Goal: Transaction & Acquisition: Purchase product/service

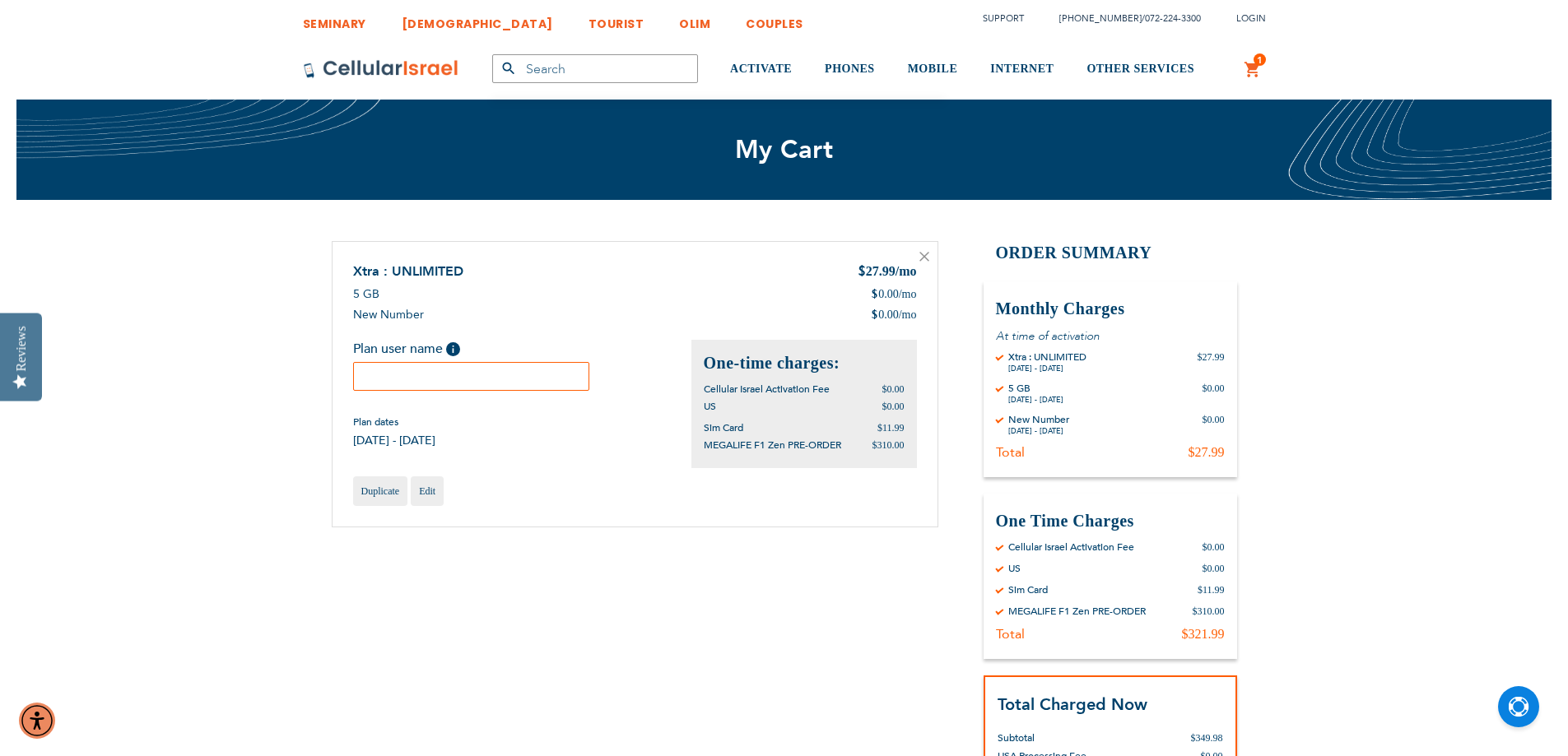
click at [533, 382] on input "text" at bounding box center [471, 376] width 237 height 29
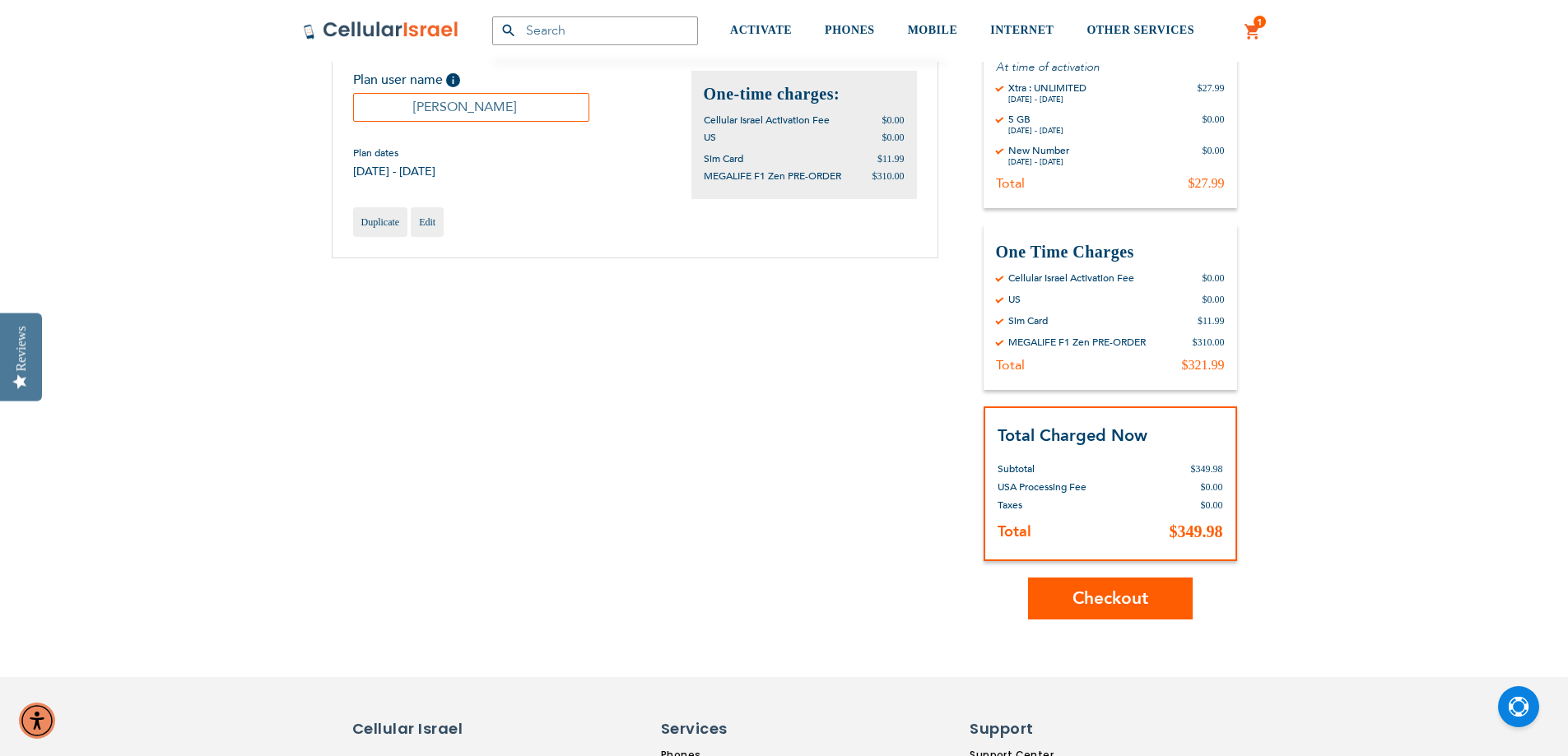
scroll to position [411, 0]
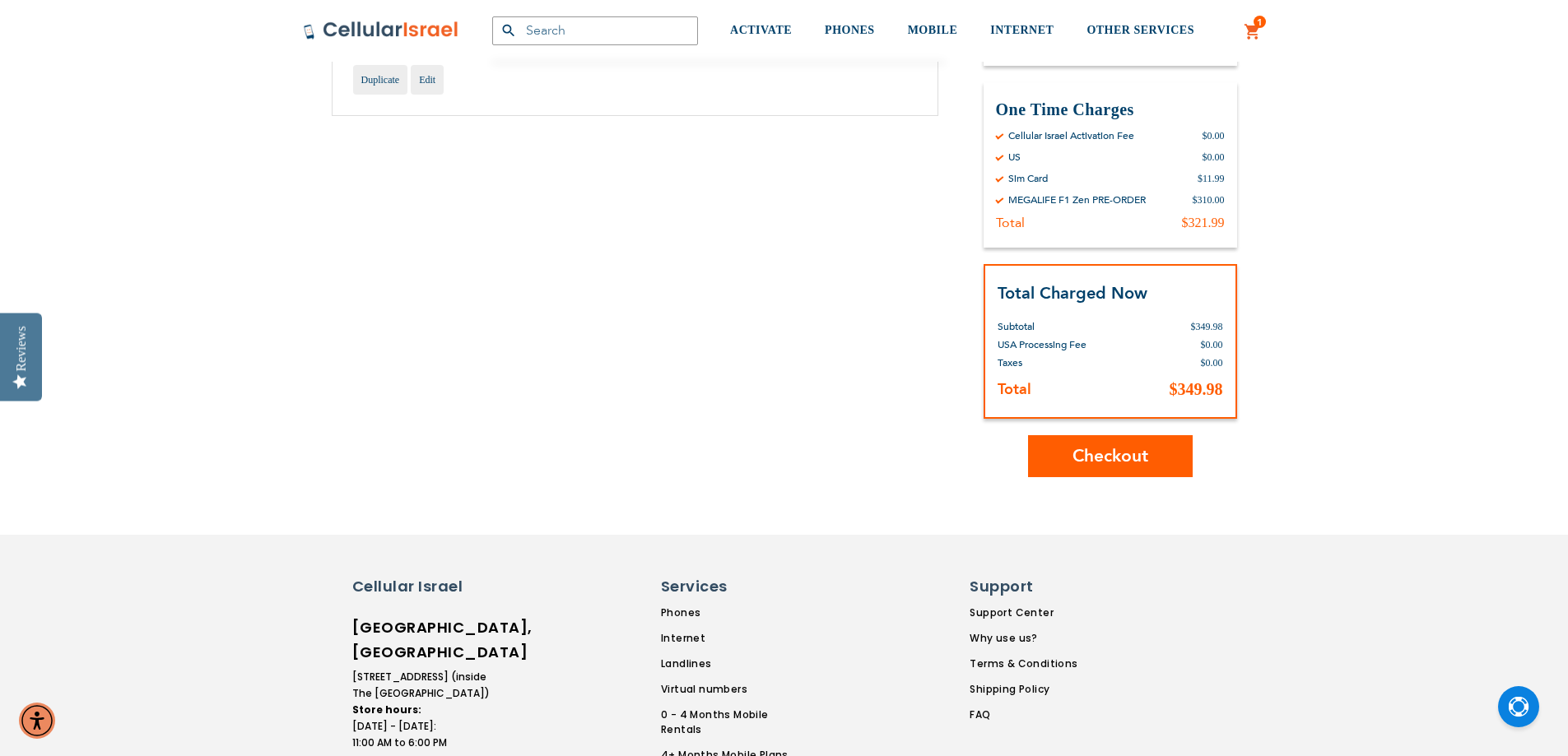
type input "[PERSON_NAME]"
click at [1080, 462] on span "Checkout" at bounding box center [1109, 456] width 76 height 24
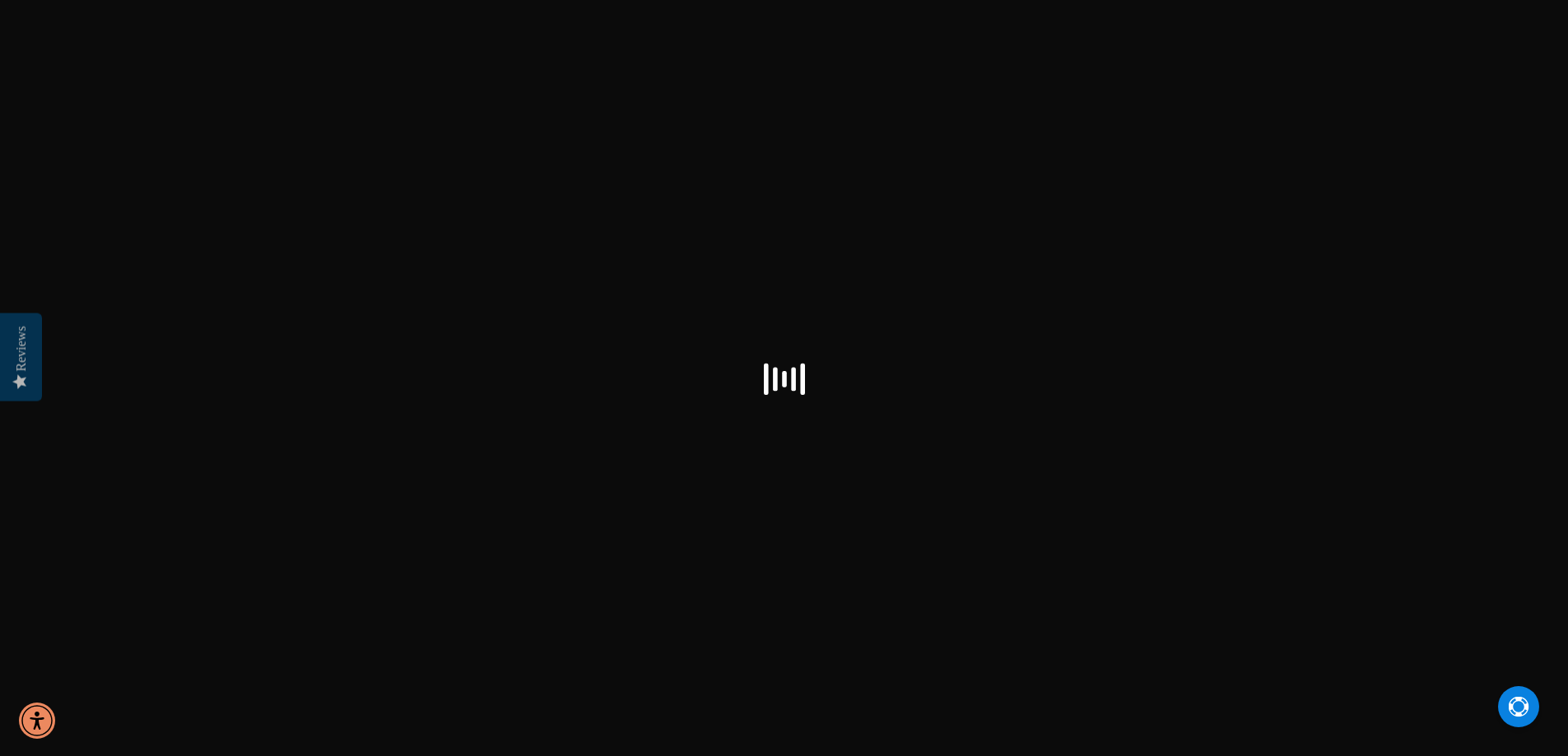
select select "US"
checkbox input "true"
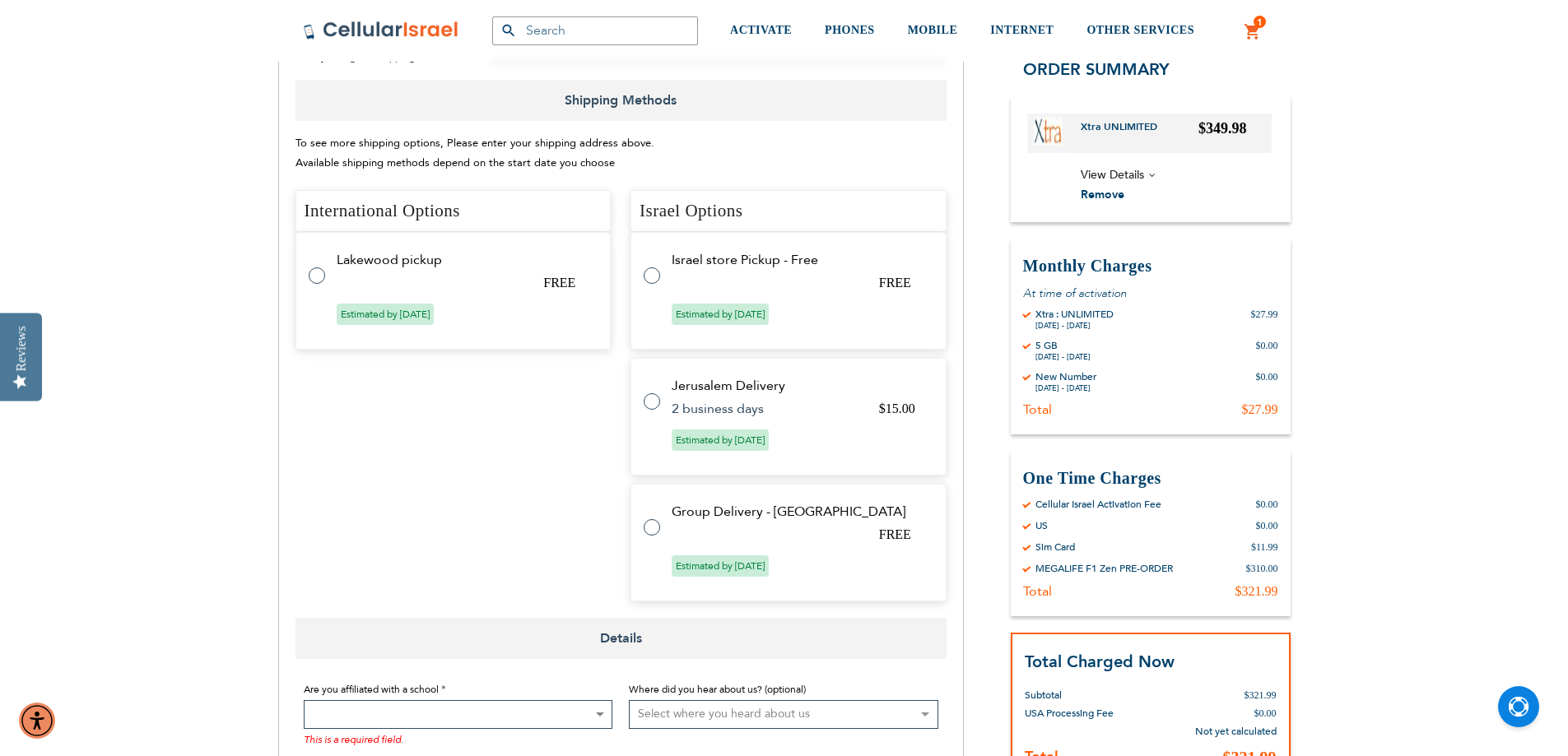
scroll to position [741, 0]
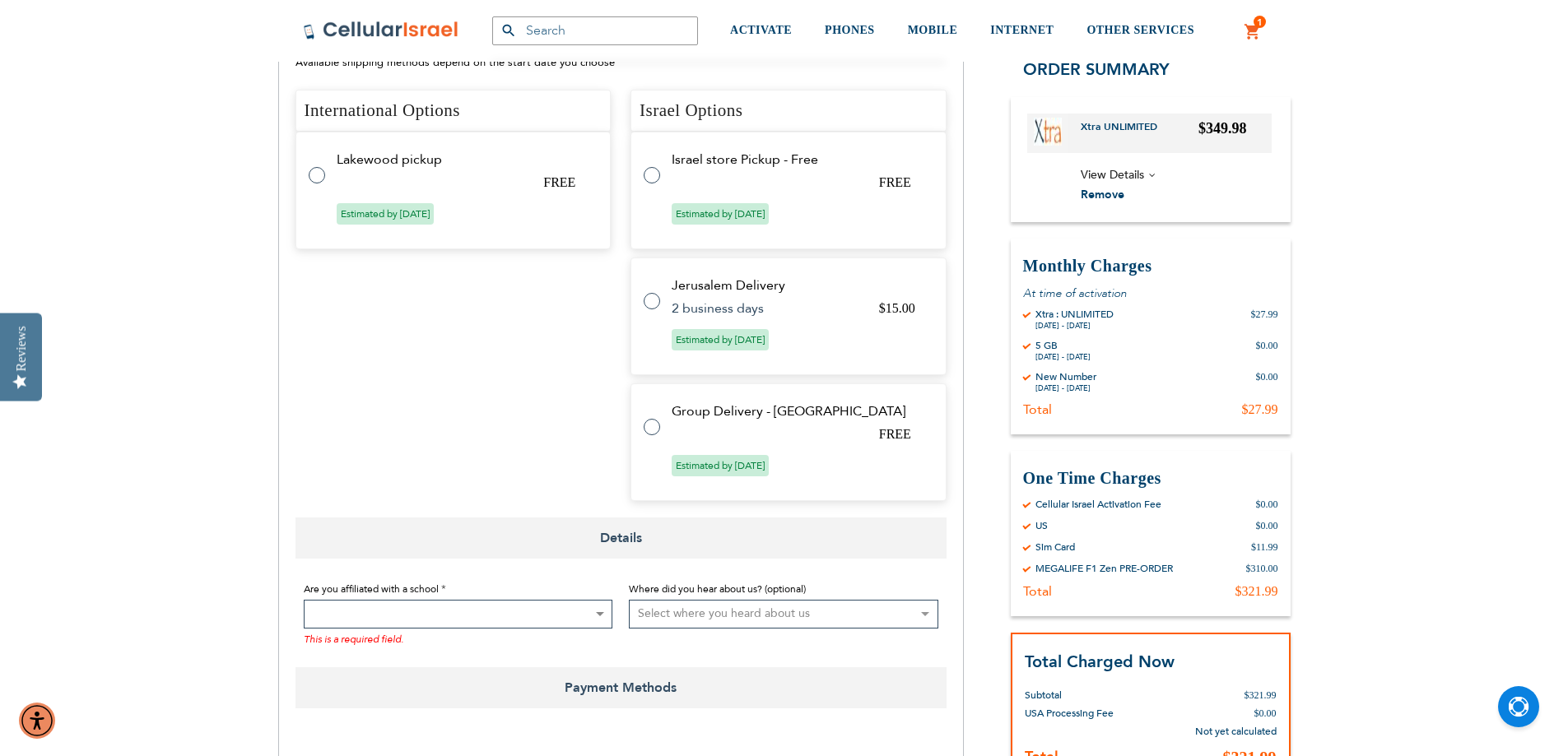
click at [653, 417] on label at bounding box center [660, 417] width 33 height 0
radio input "true"
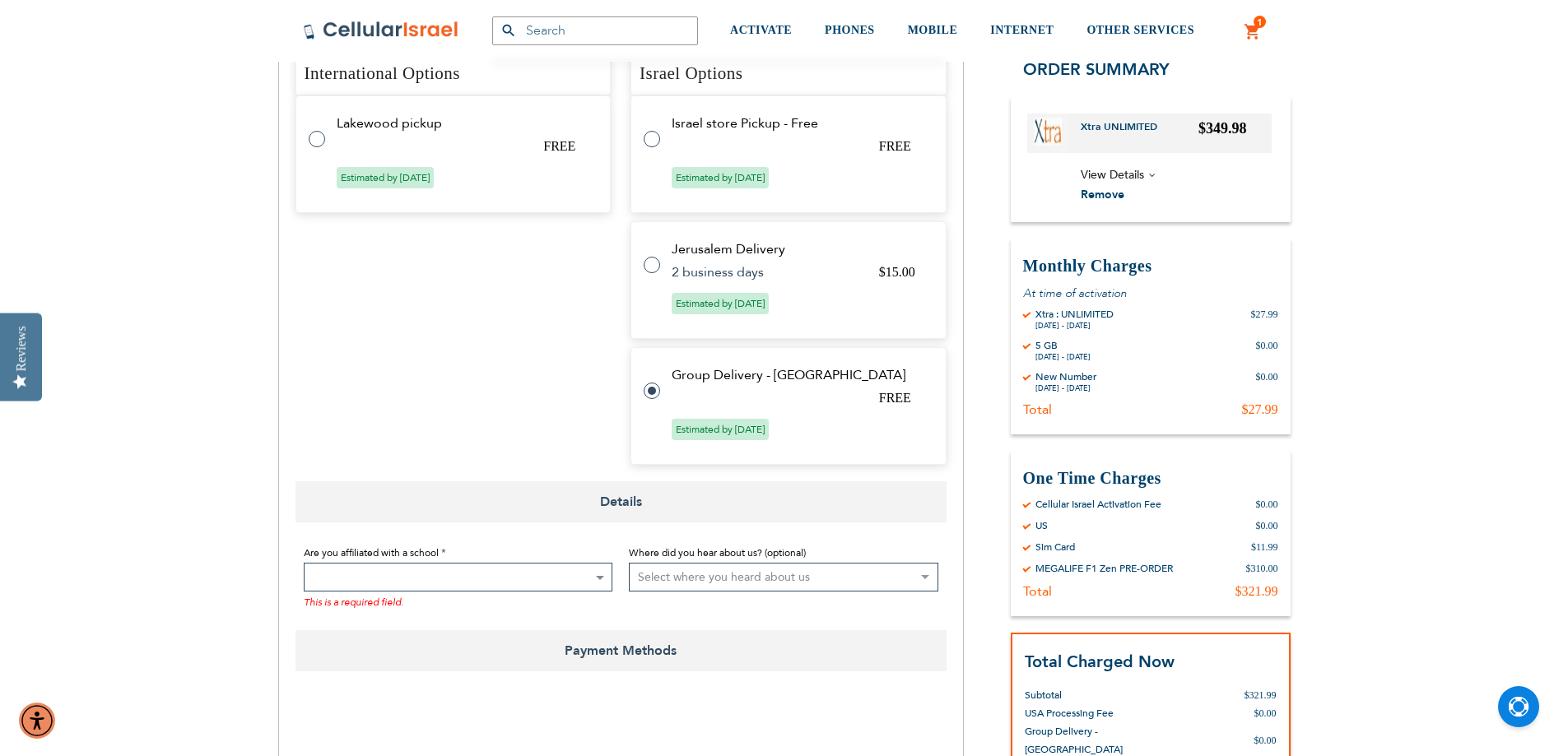
scroll to position [703, 0]
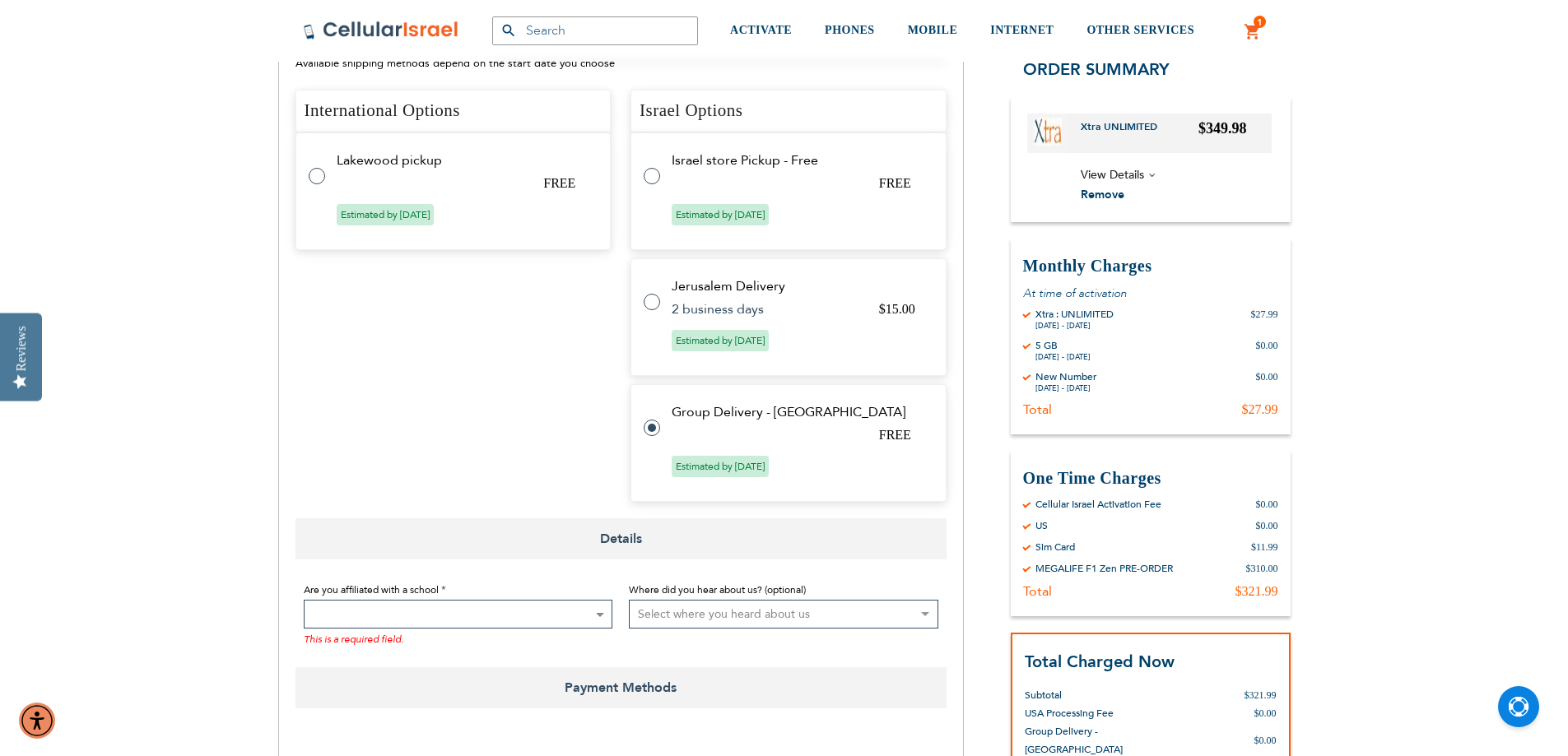
click at [550, 616] on span at bounding box center [458, 614] width 309 height 29
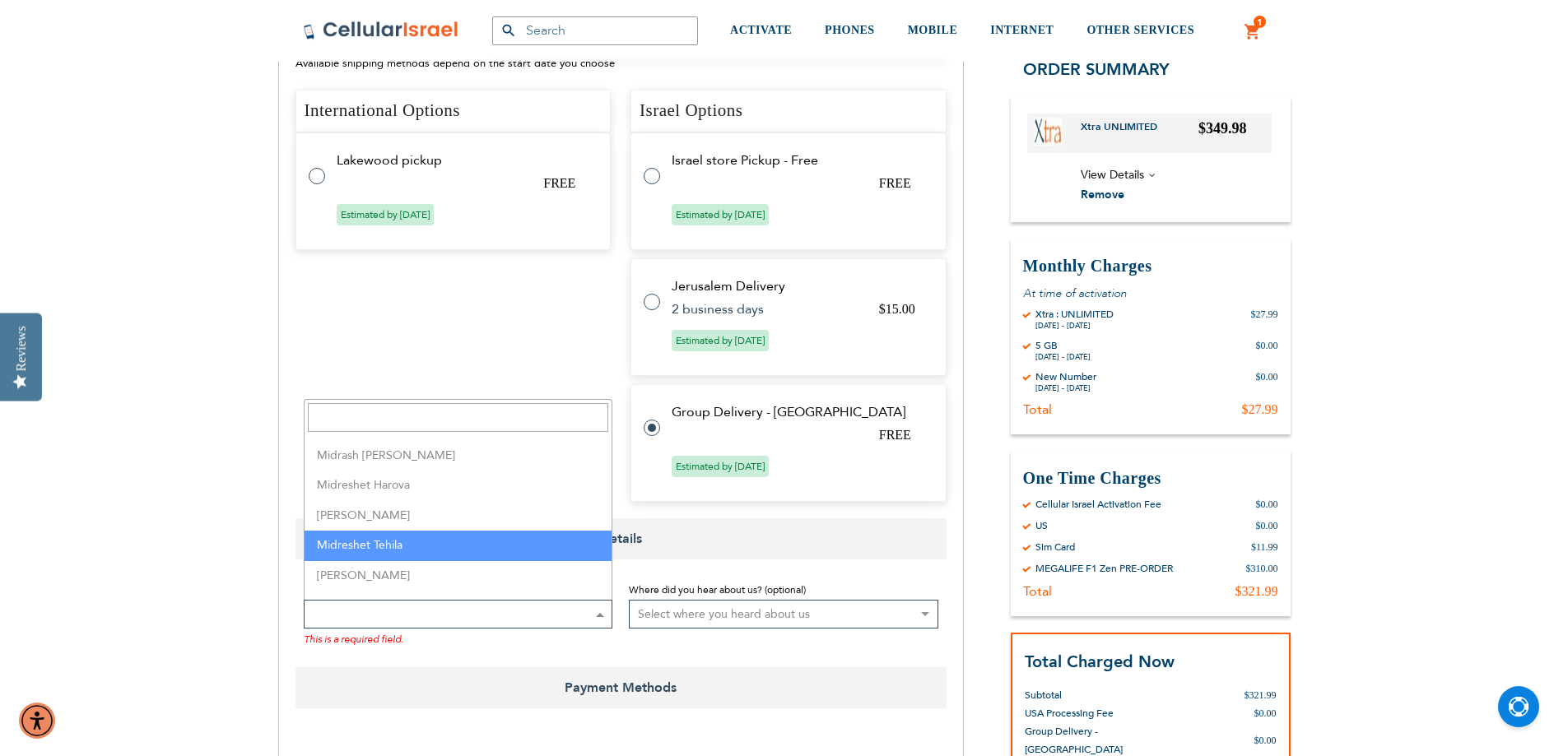
scroll to position [2716, 0]
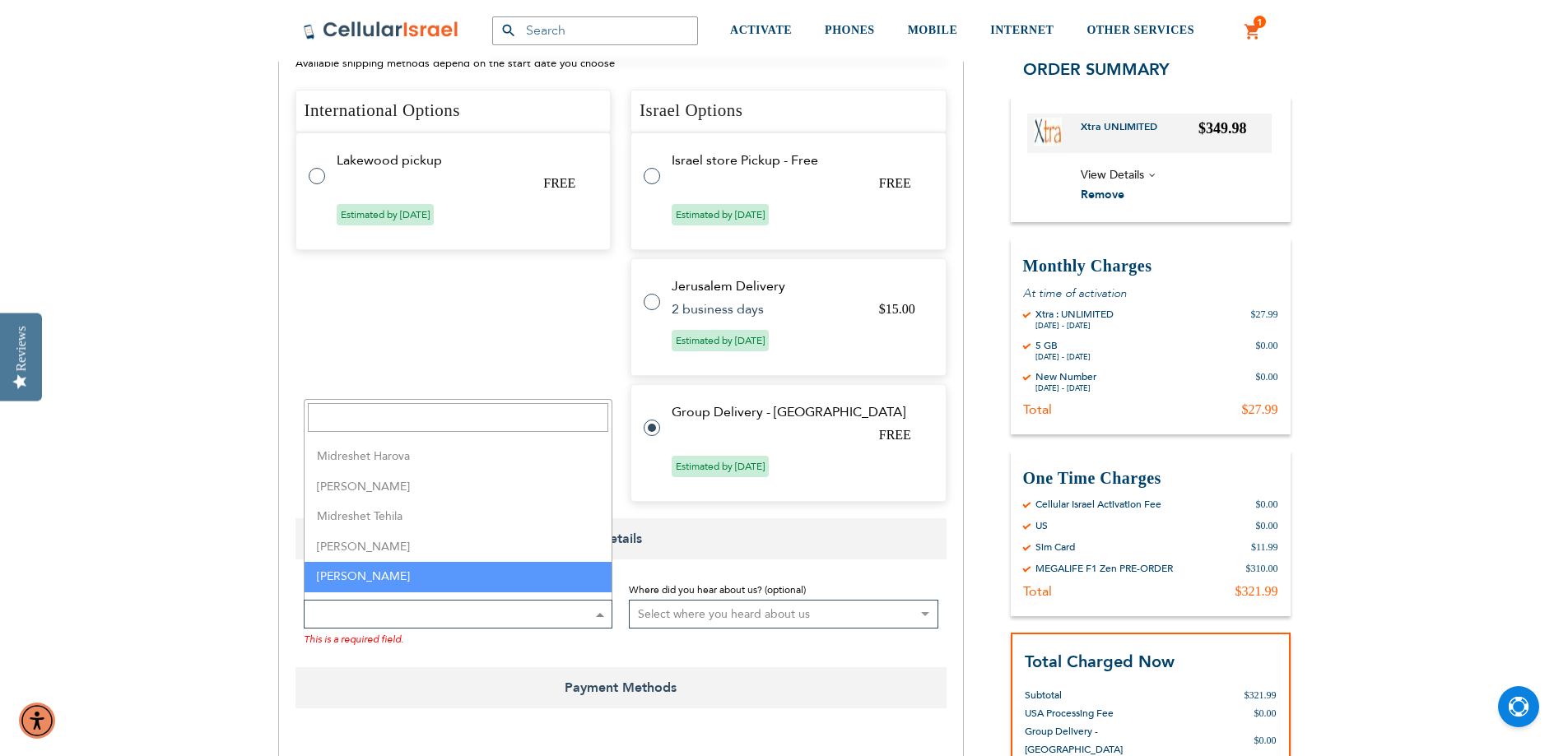
select select "113"
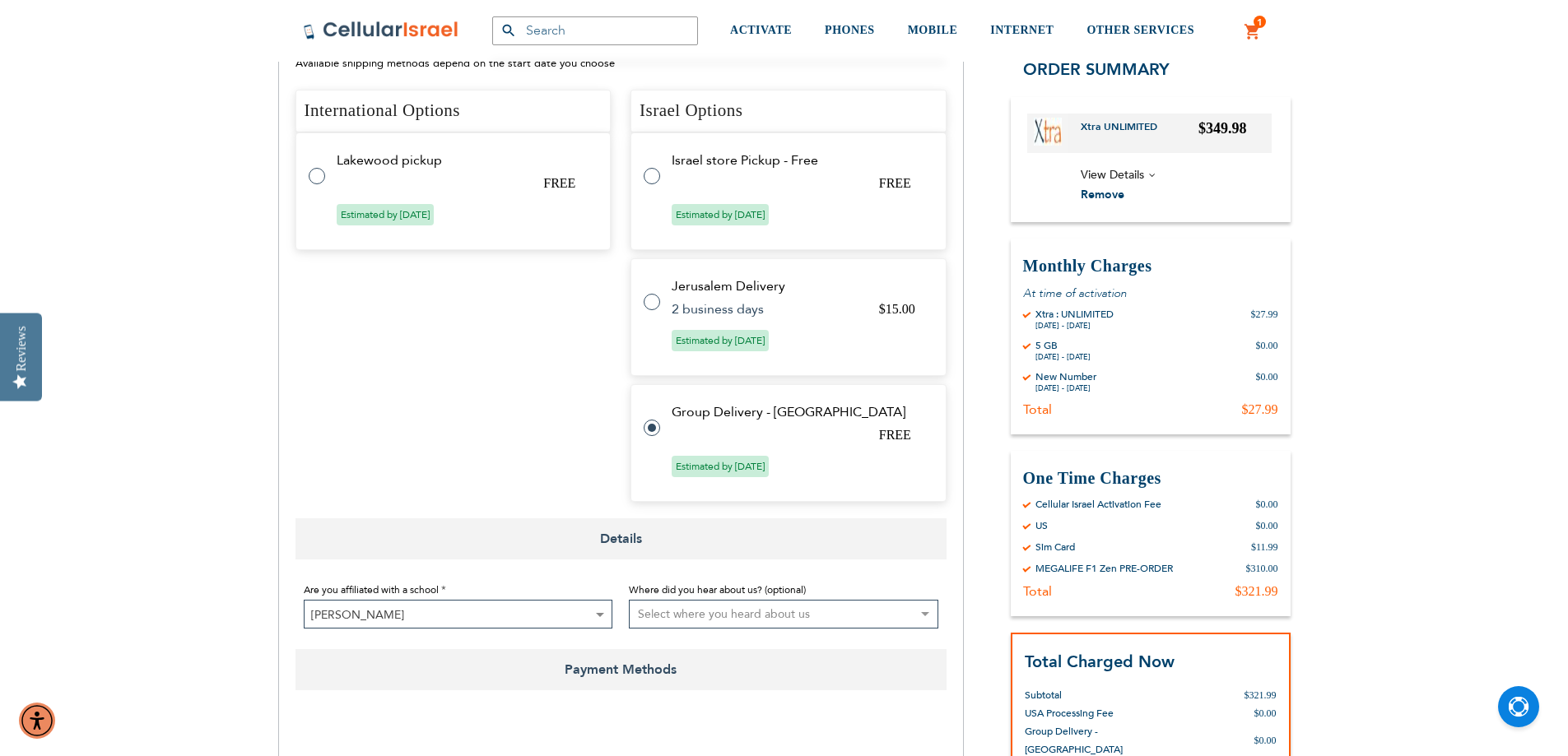
click at [521, 609] on span "[PERSON_NAME]" at bounding box center [458, 615] width 307 height 29
click at [648, 292] on label at bounding box center [660, 292] width 33 height 0
radio input "true"
radio input "false"
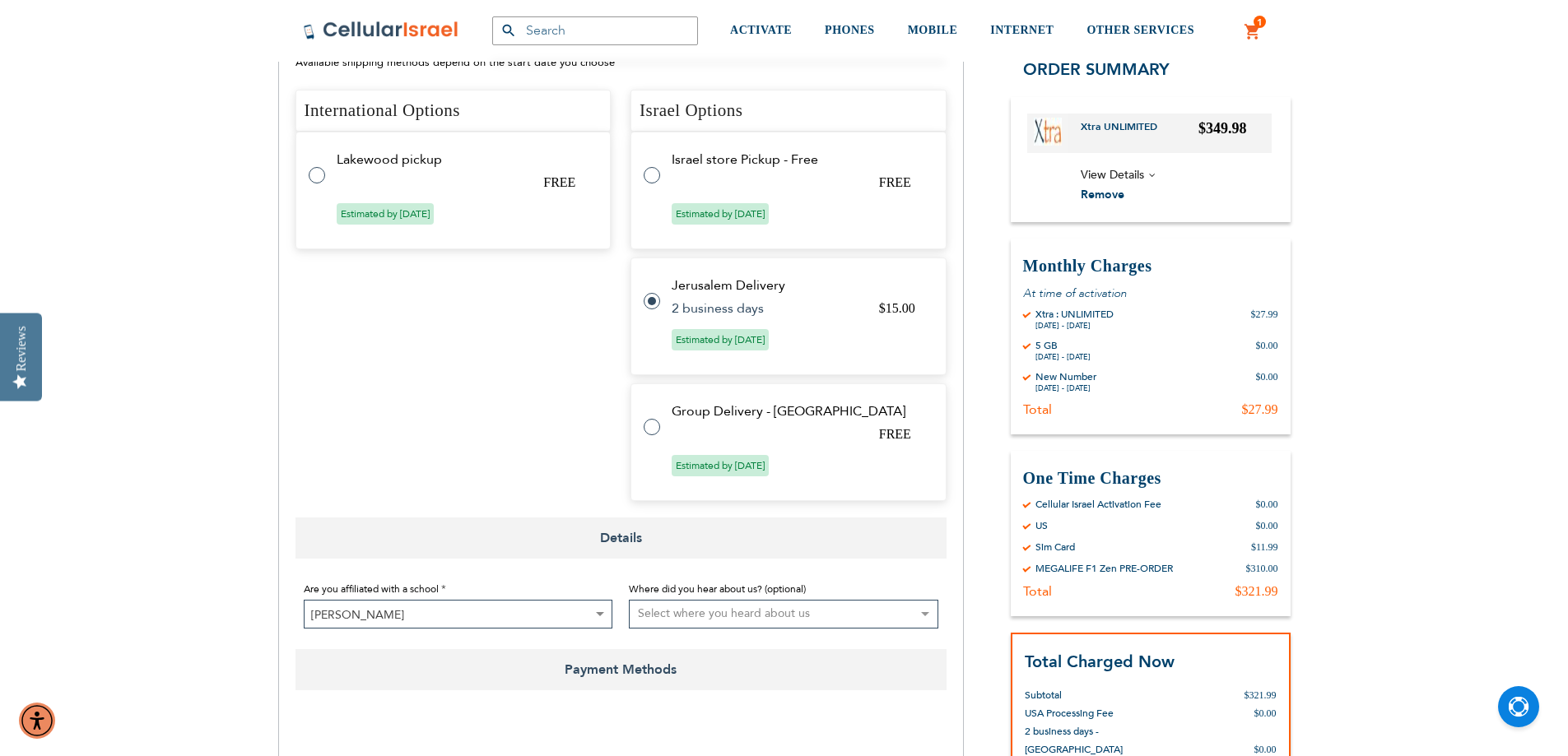
click at [651, 417] on label at bounding box center [660, 417] width 33 height 0
radio input "false"
radio input "true"
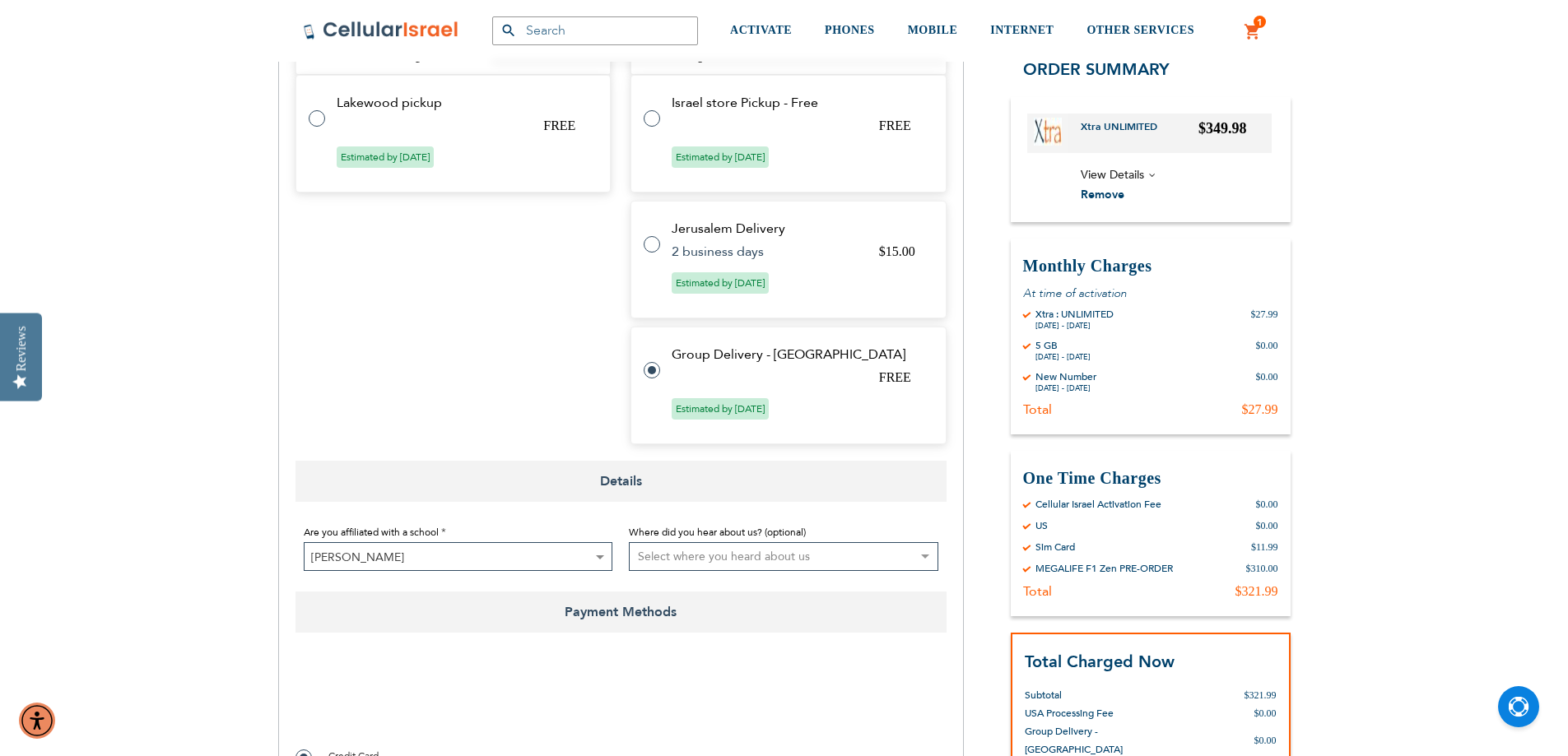
scroll to position [786, 0]
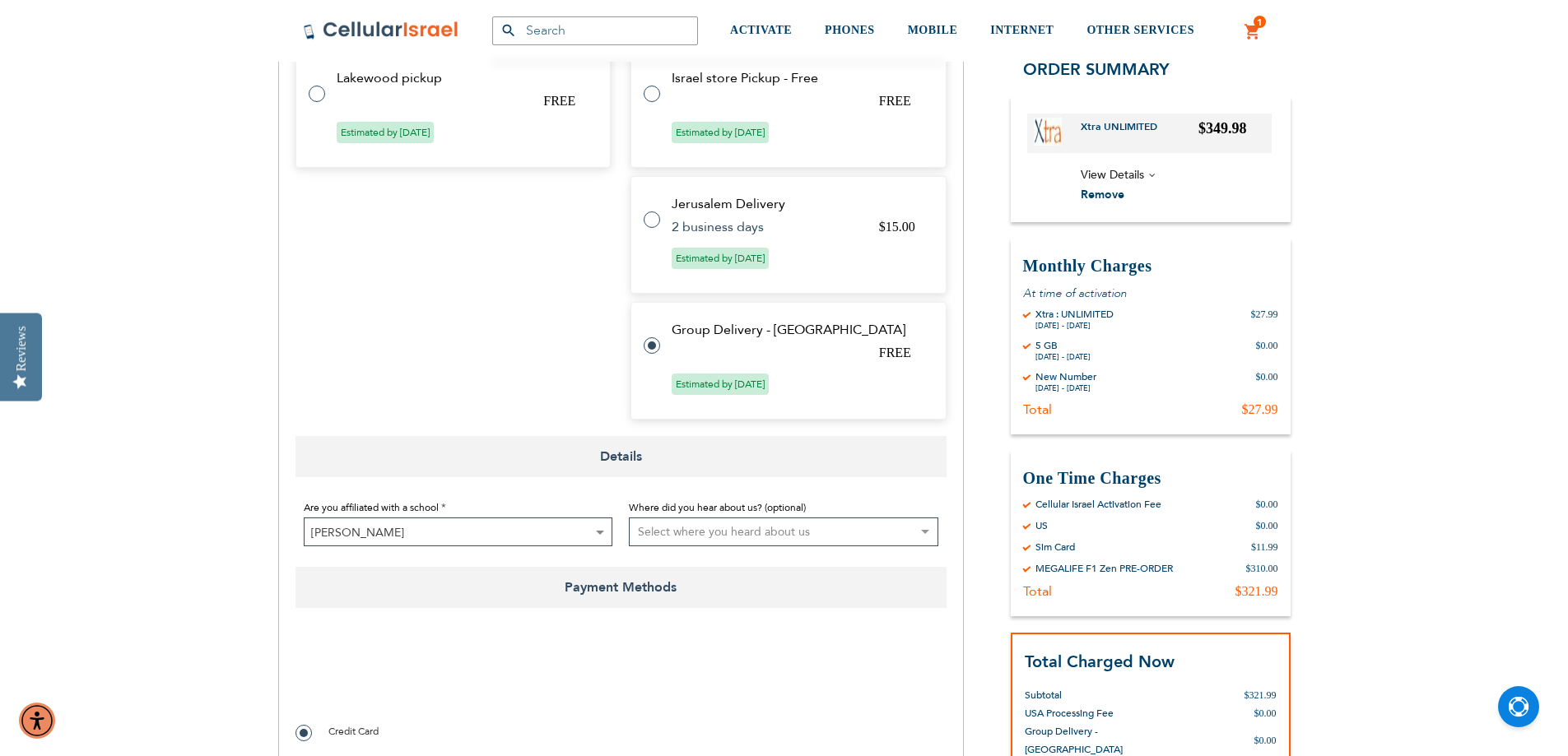
click at [761, 530] on select "Select where you heard about us Existing Customer Friend Other School/Group BP …" at bounding box center [783, 532] width 309 height 29
select select "25"
click at [629, 517] on select "Select where you heard about us Existing Customer Friend Other School/Group BP …" at bounding box center [783, 532] width 309 height 29
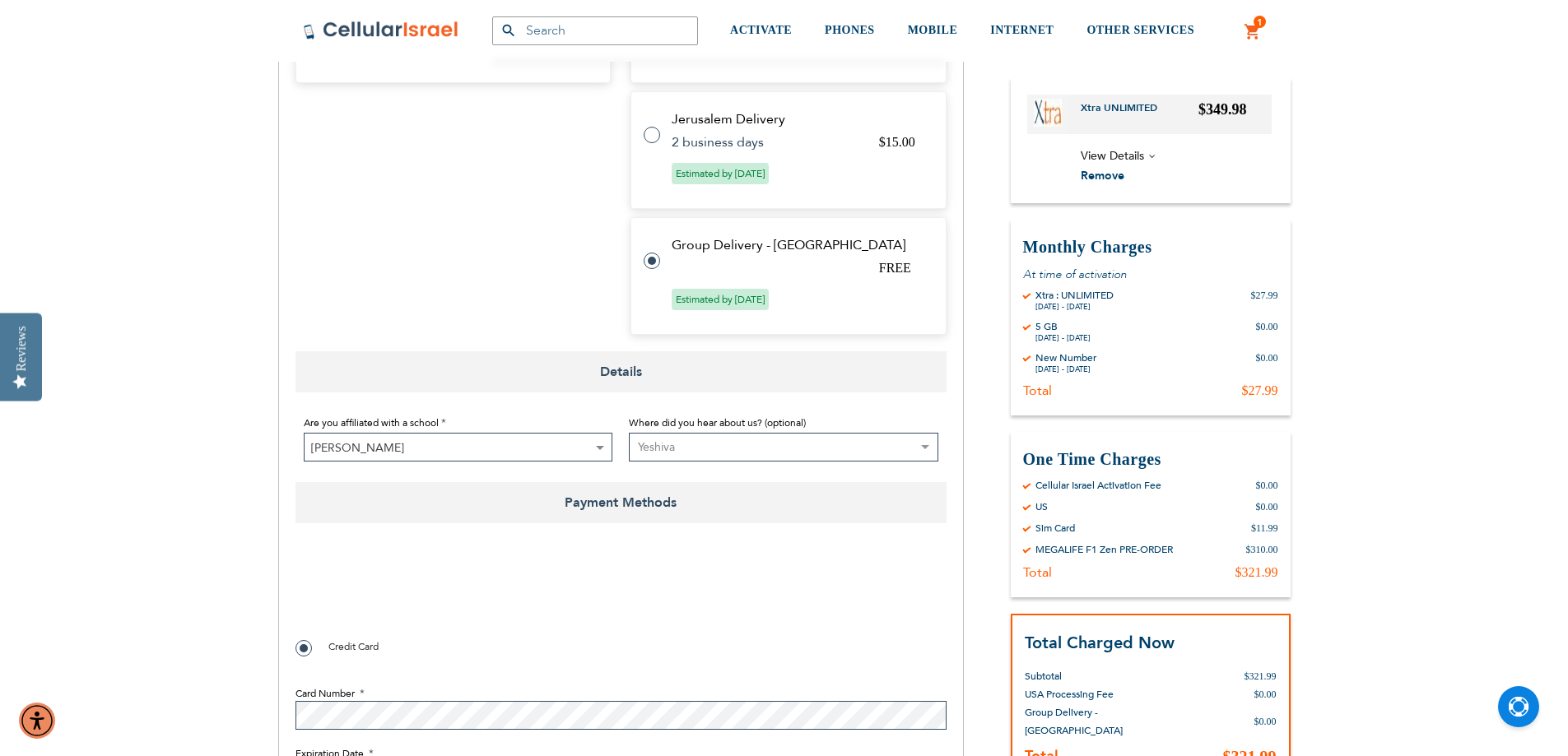
scroll to position [951, 0]
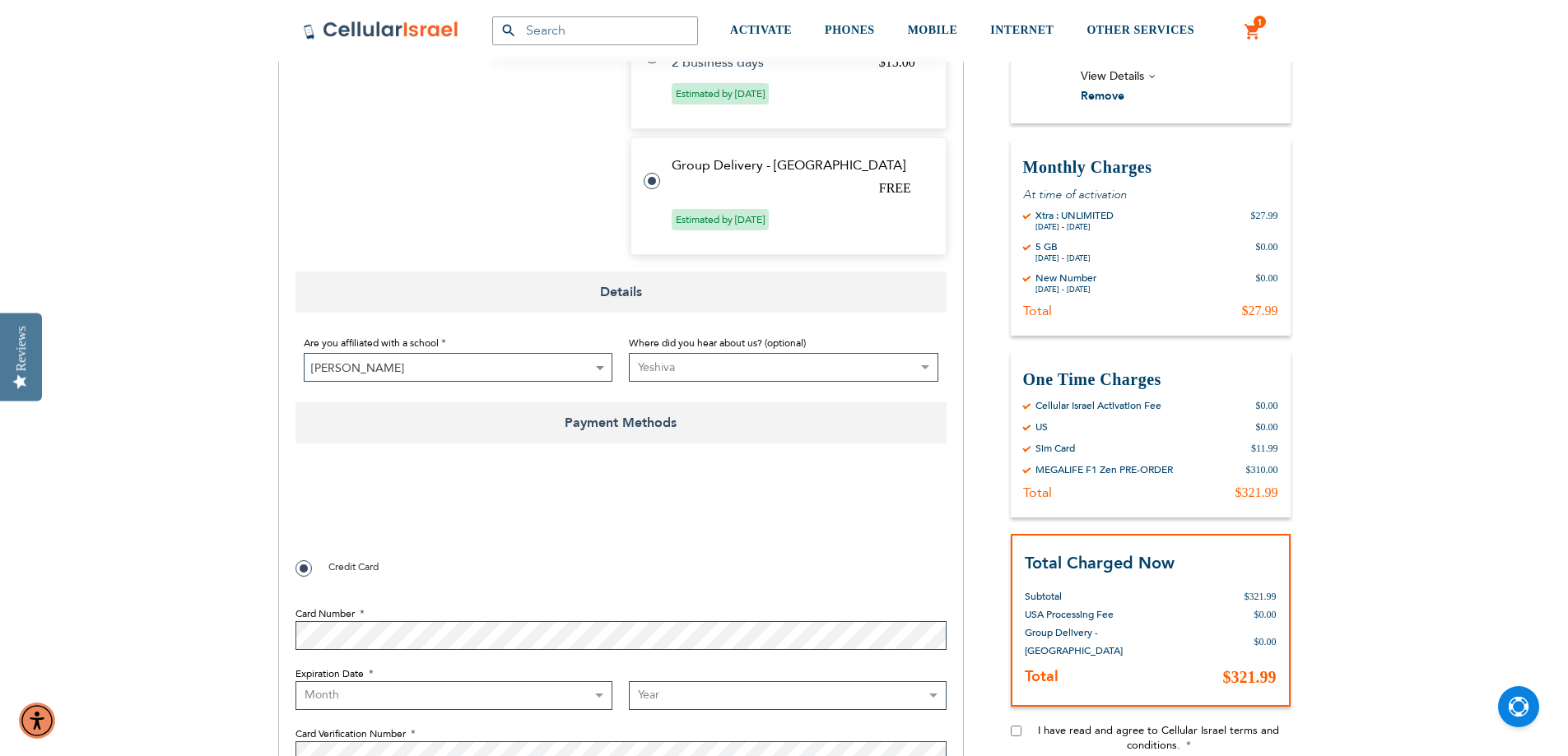
checkbox input "true"
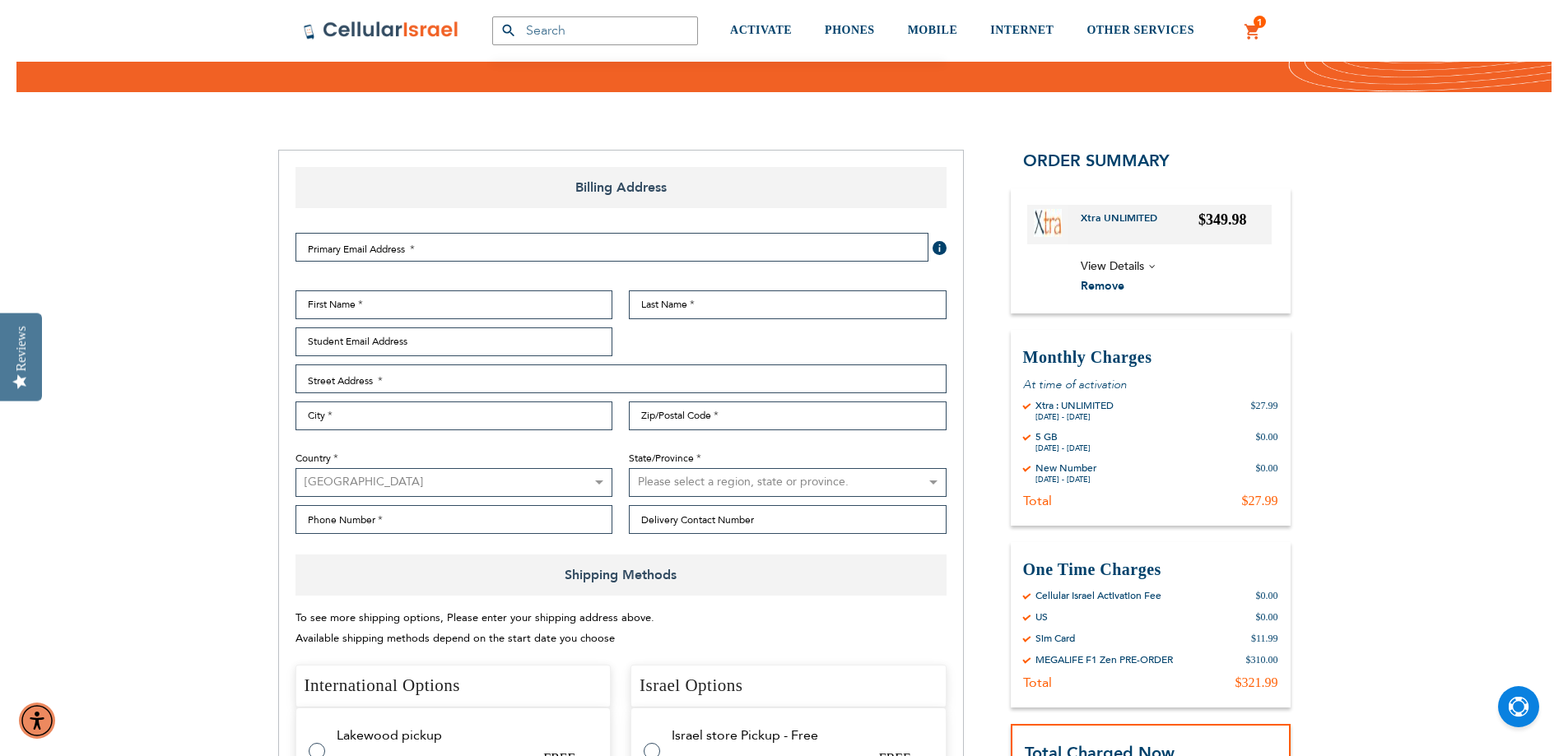
scroll to position [0, 0]
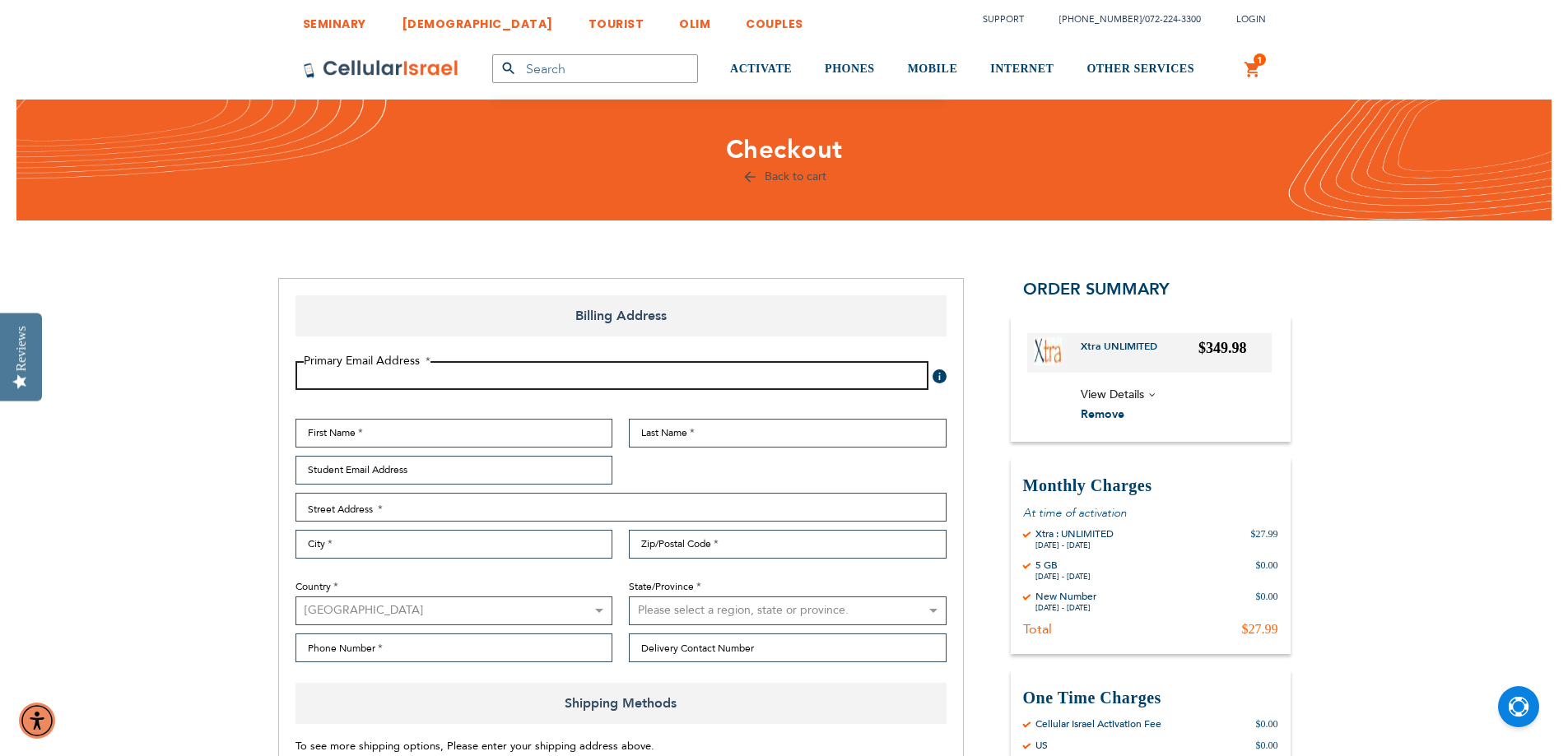
click at [663, 371] on input "Email Address" at bounding box center [612, 375] width 633 height 29
type input "[EMAIL_ADDRESS][DOMAIN_NAME]"
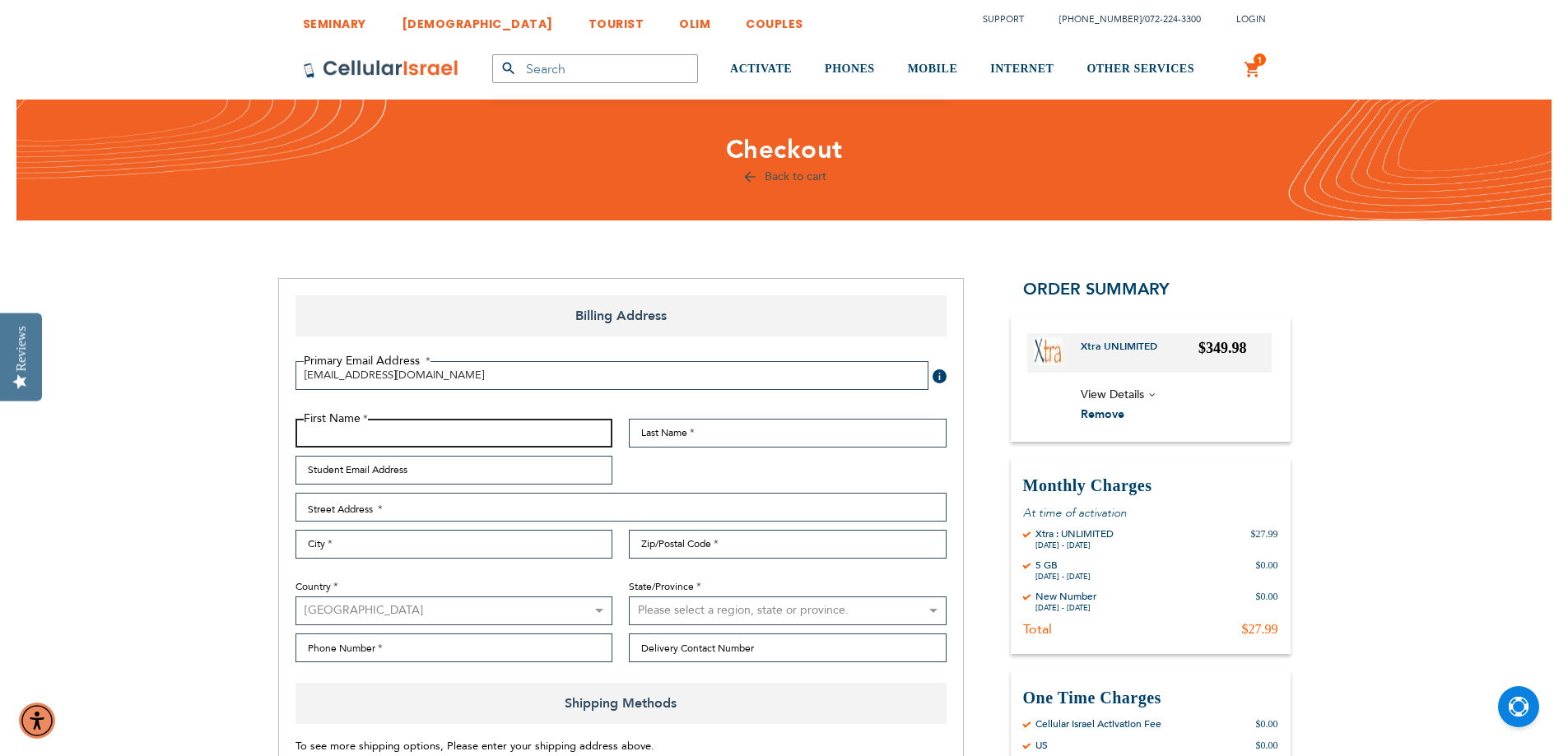
click at [499, 420] on input "First Name" at bounding box center [454, 433] width 318 height 29
type input "[PERSON_NAME]"
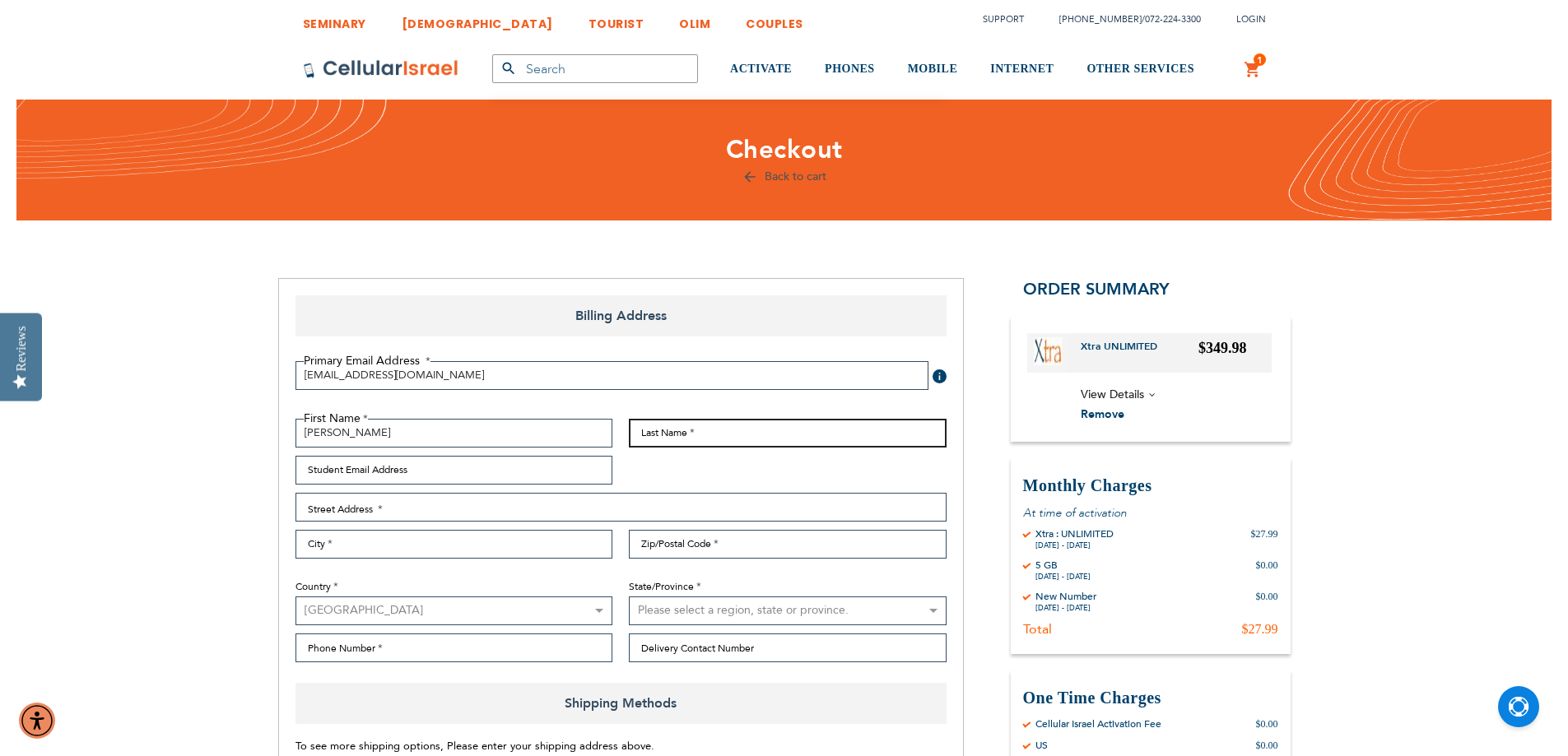
type input "Ephraim"
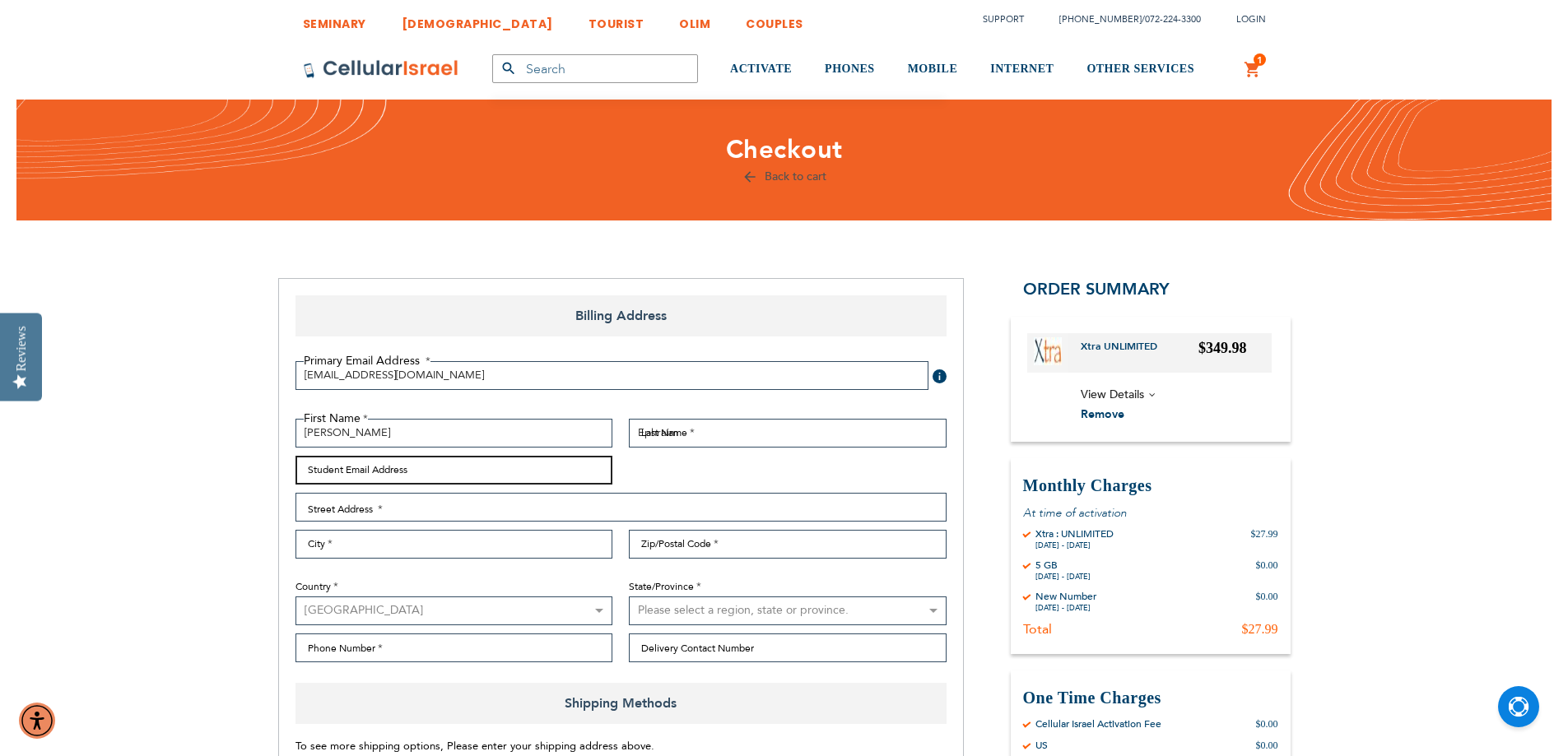
type input "[EMAIL_ADDRESS][DOMAIN_NAME]"
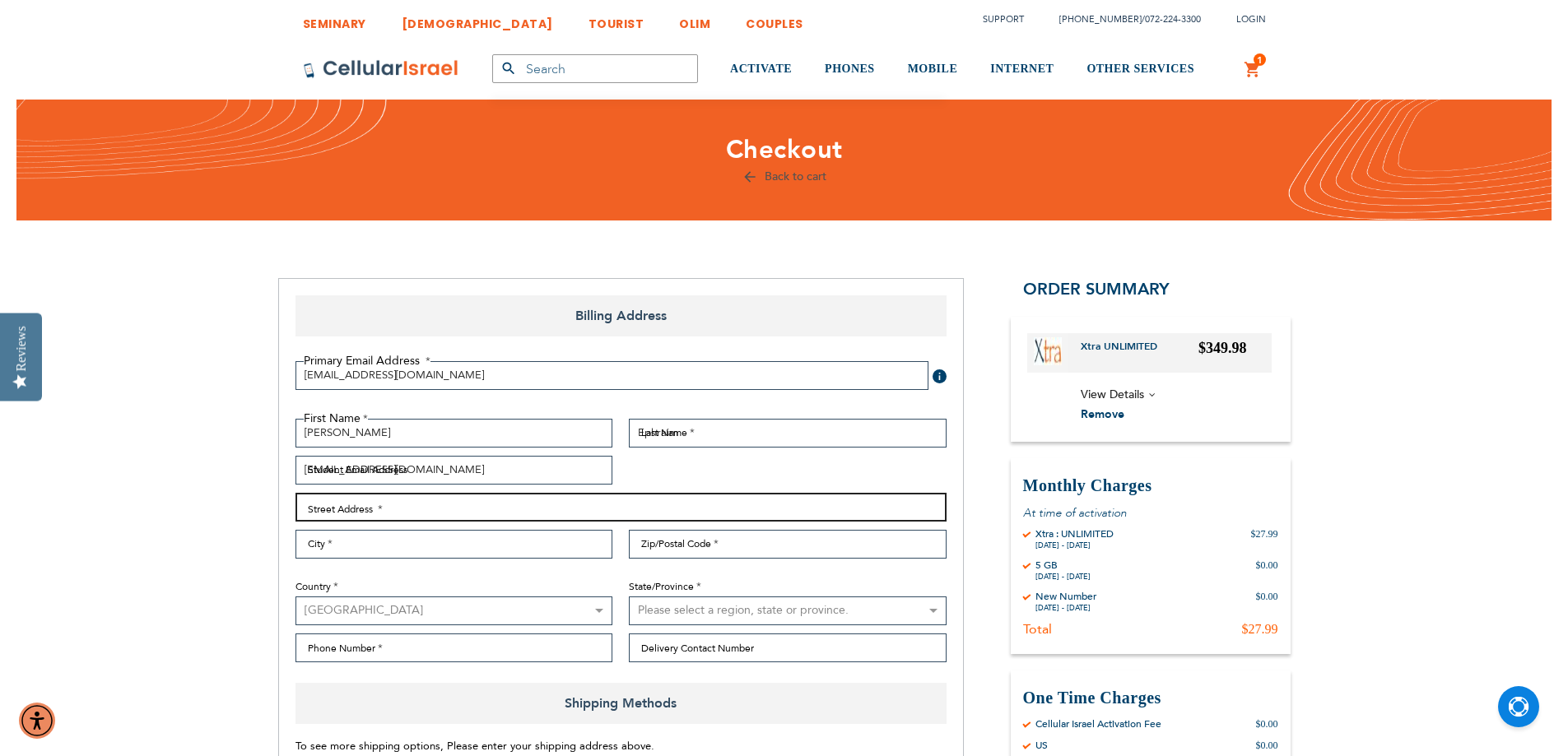
type input "[STREET_ADDRESS]"
type input "Phoenix"
type input "85014"
select select "4"
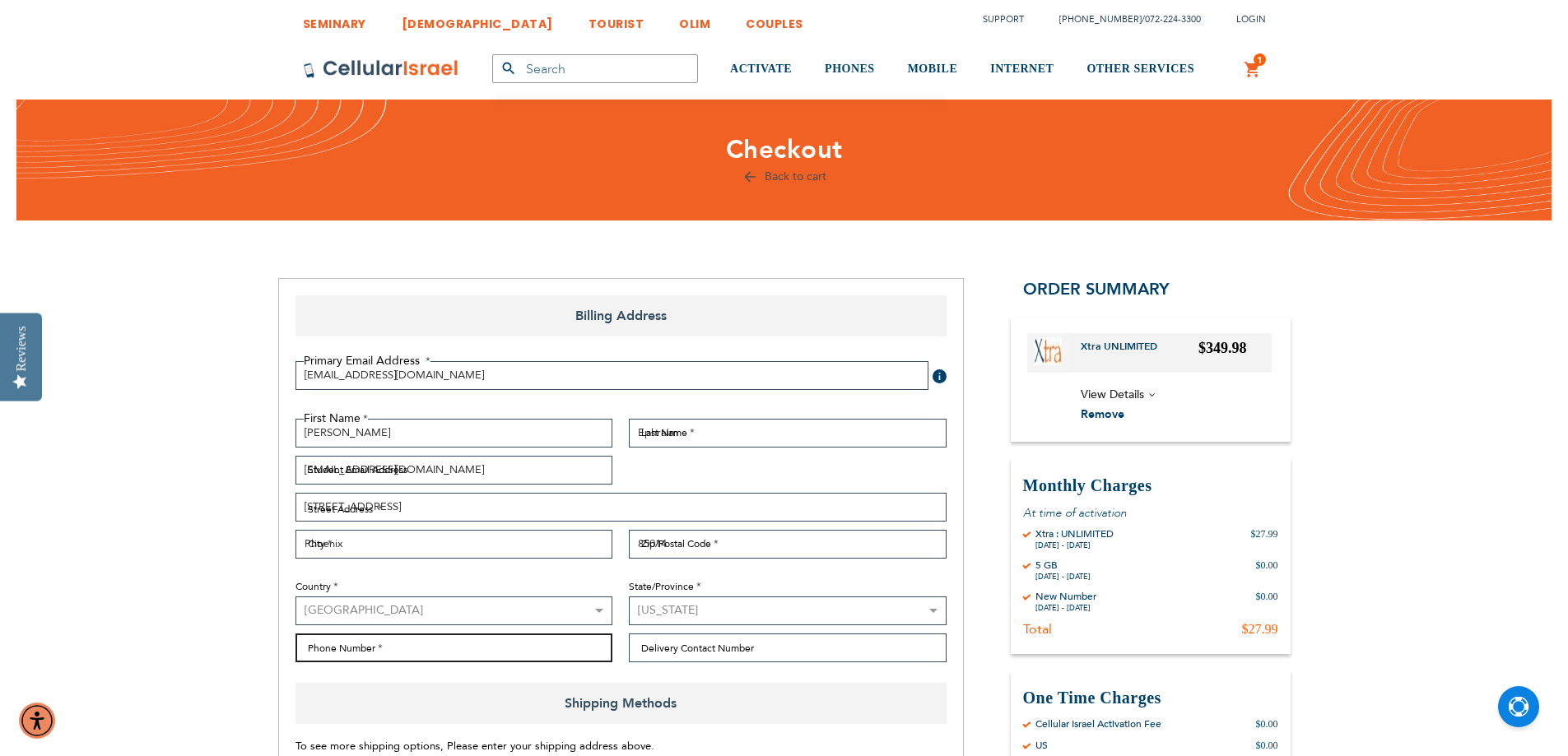
type input "4802058520"
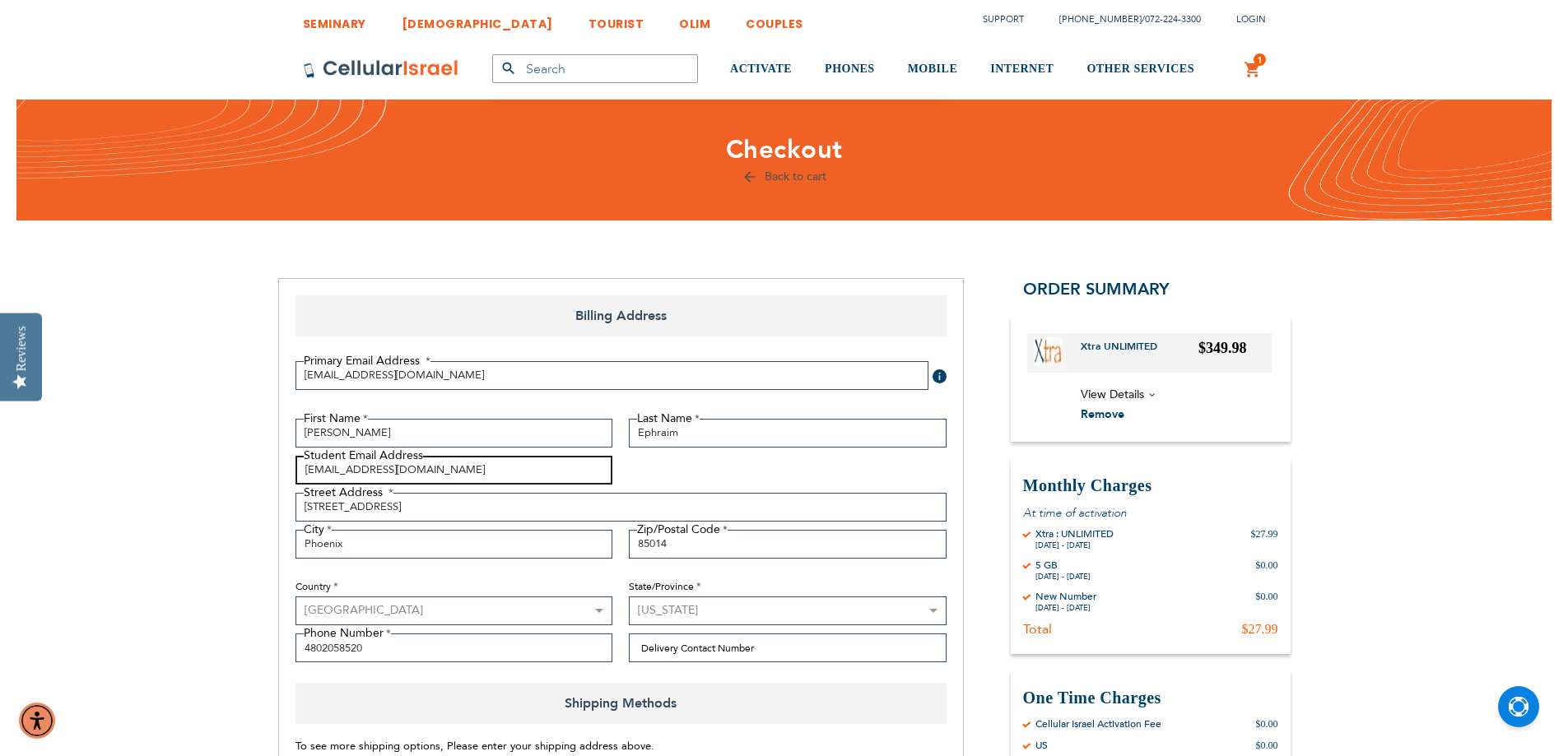
drag, startPoint x: 478, startPoint y: 464, endPoint x: 285, endPoint y: 482, distance: 193.8
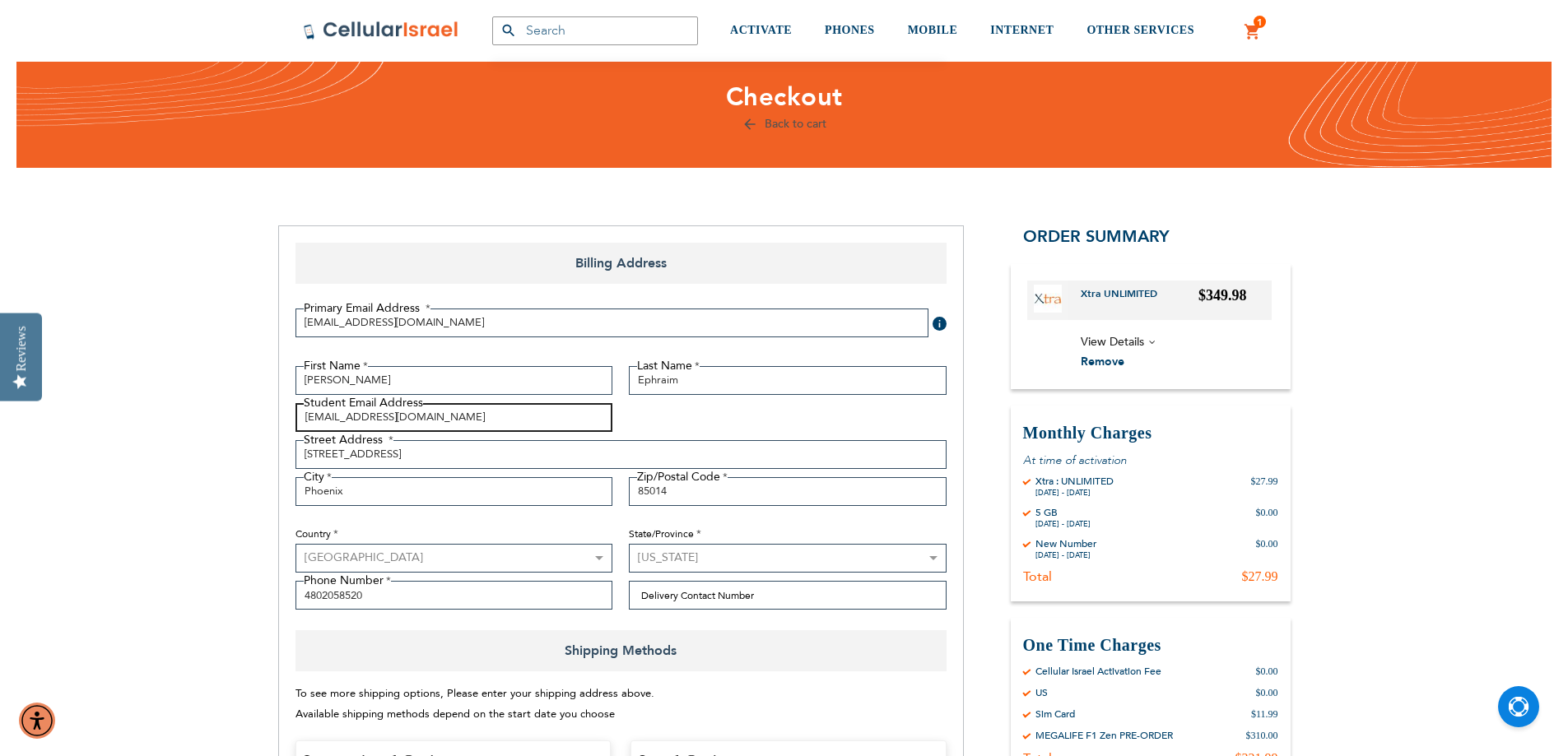
scroll to position [82, 0]
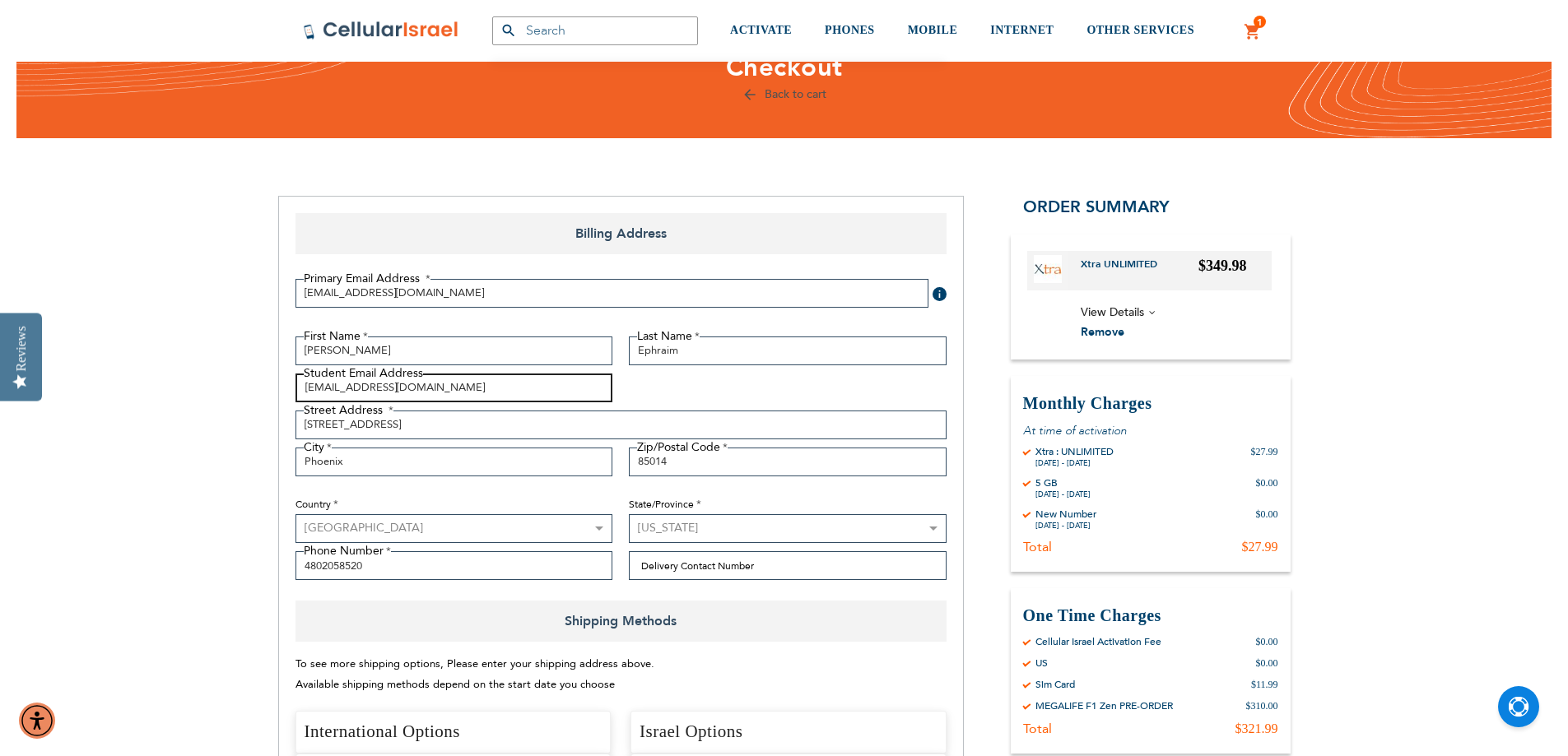
type input "[EMAIL_ADDRESS][DOMAIN_NAME]"
click at [366, 432] on input "[STREET_ADDRESS]" at bounding box center [621, 425] width 651 height 29
type input "[STREET_ADDRESS]"
click at [516, 523] on select "[GEOGRAPHIC_DATA] [GEOGRAPHIC_DATA] [GEOGRAPHIC_DATA] [GEOGRAPHIC_DATA] [GEOGRA…" at bounding box center [454, 529] width 318 height 29
click at [527, 584] on div "First Name [GEOGRAPHIC_DATA] Last Name Ephraim Student Email Address [EMAIL_ADD…" at bounding box center [621, 462] width 668 height 252
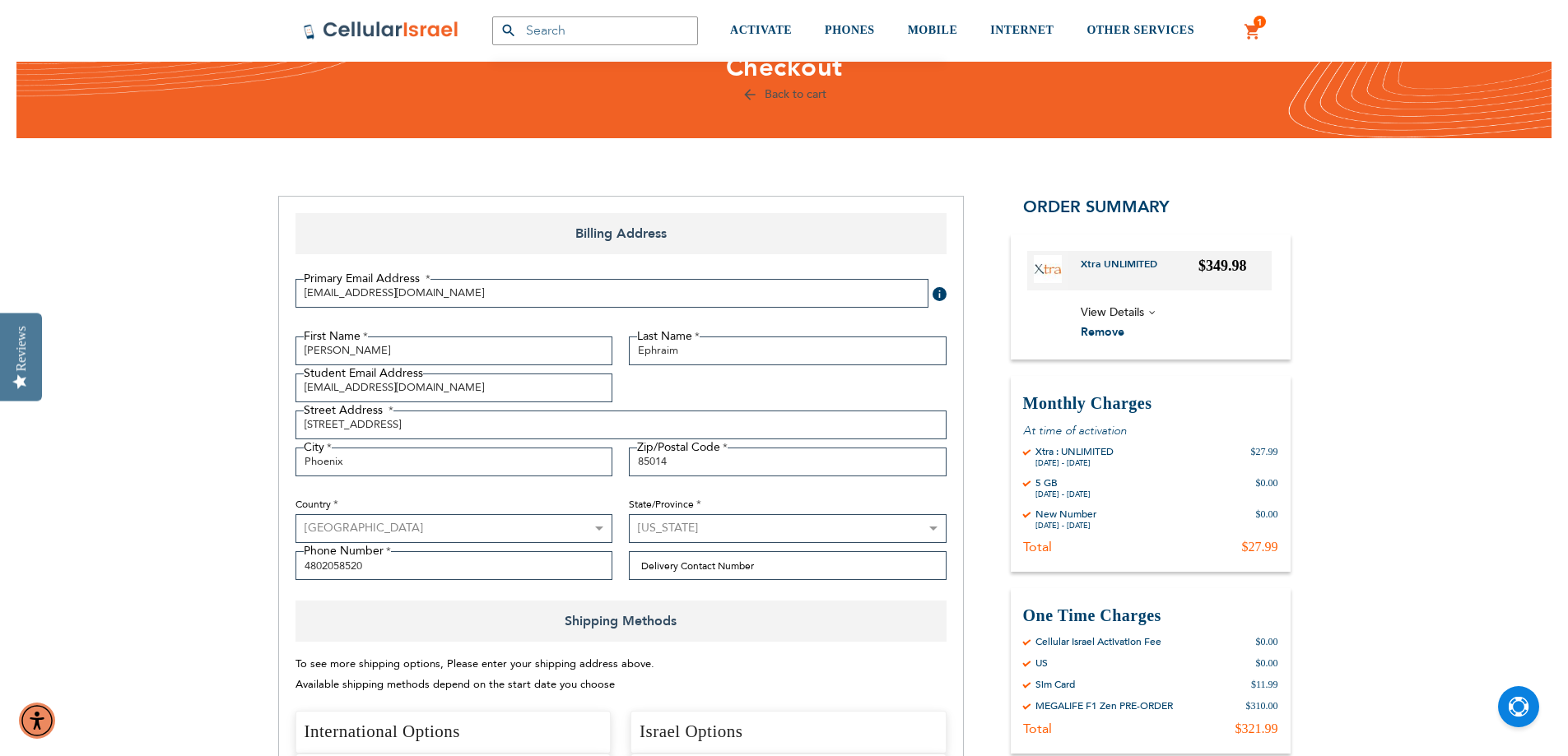
click at [470, 526] on select "[GEOGRAPHIC_DATA] [GEOGRAPHIC_DATA] [GEOGRAPHIC_DATA] [GEOGRAPHIC_DATA] [GEOGRA…" at bounding box center [454, 529] width 318 height 29
drag, startPoint x: 700, startPoint y: 612, endPoint x: 691, endPoint y: 605, distance: 11.4
click at [700, 612] on span "Shipping Methods" at bounding box center [621, 621] width 651 height 41
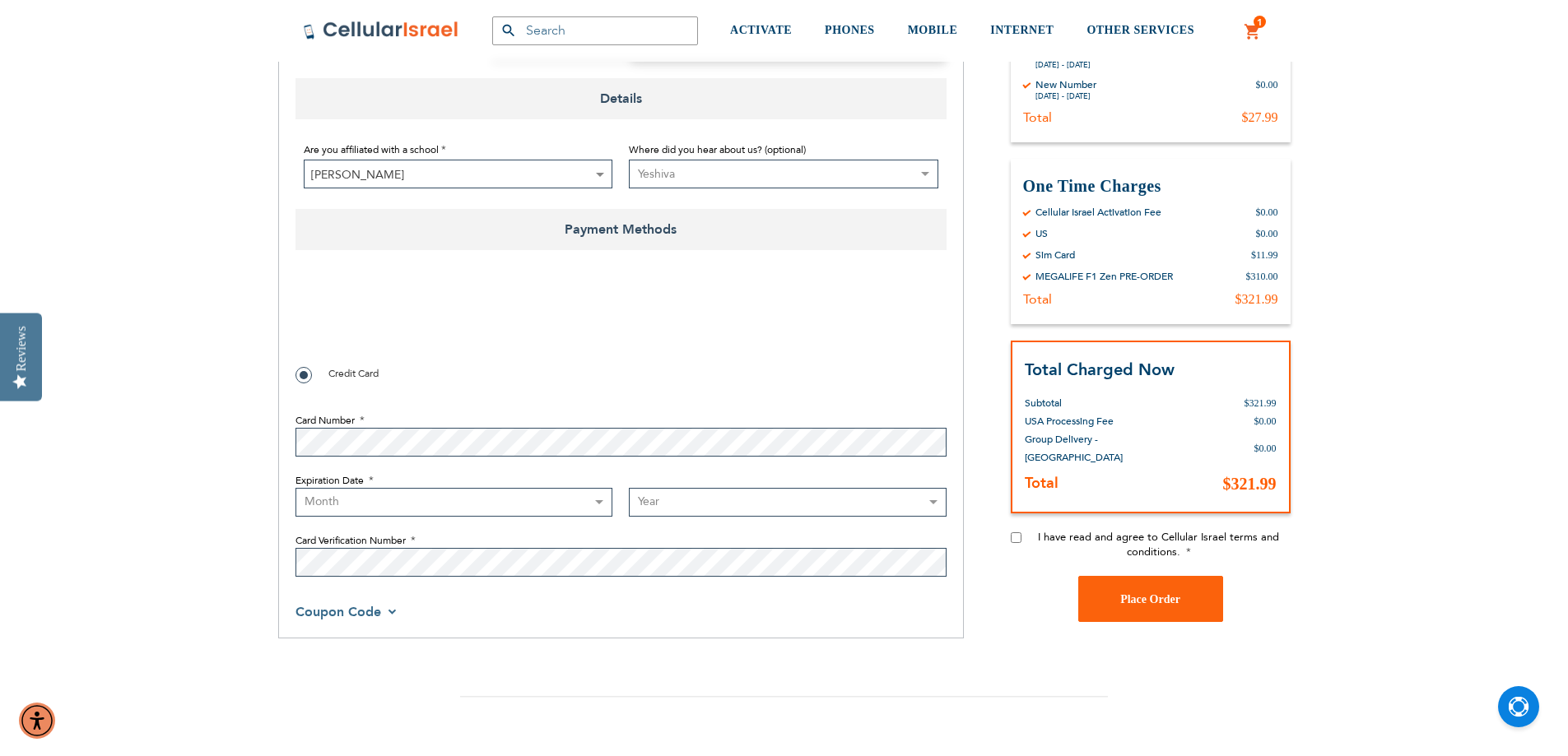
scroll to position [1174, 0]
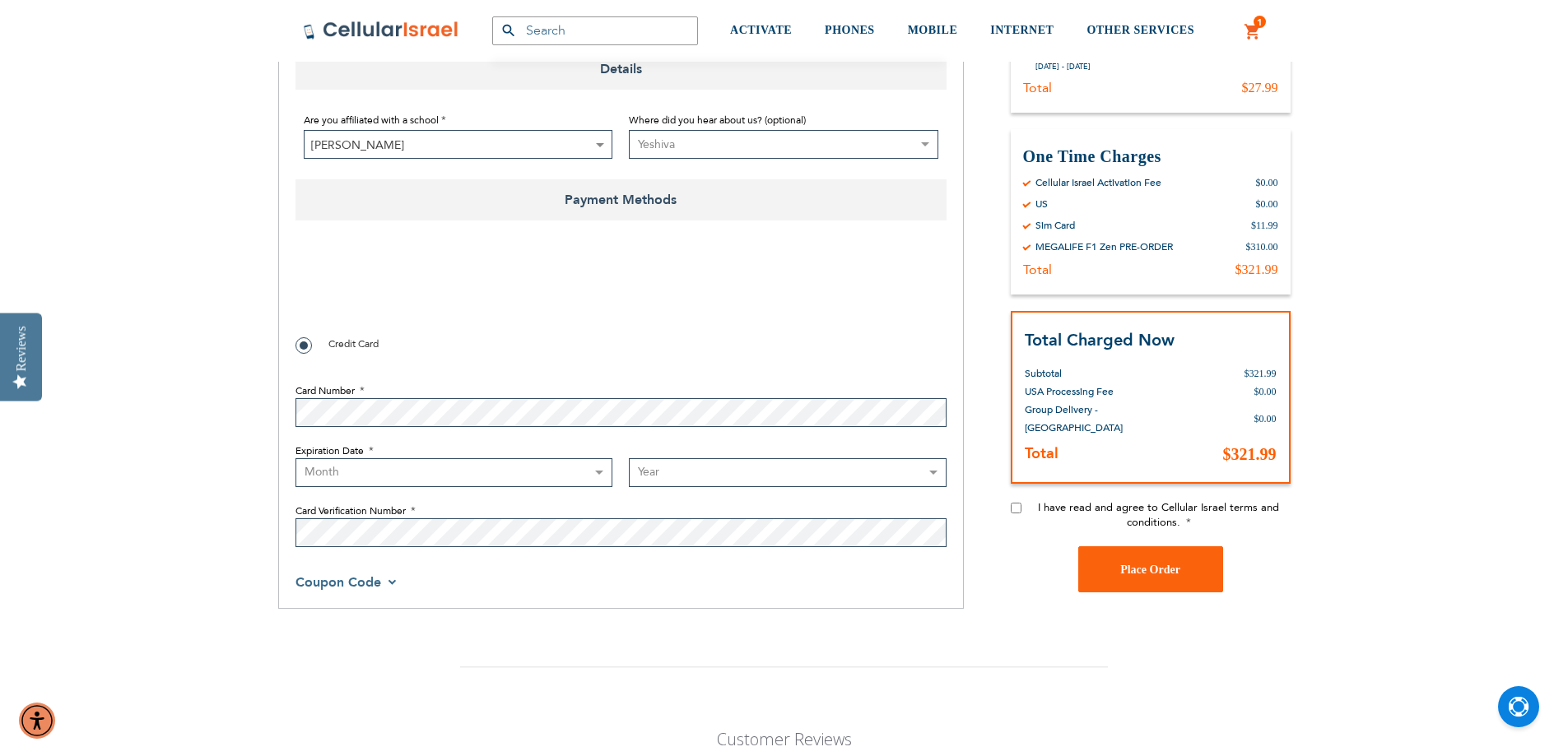
checkbox input "true"
select select "4"
select select "2028"
click at [625, 569] on div "Payment Information Payment Method Credit Card Card Number Expiration Date Mont…" at bounding box center [621, 418] width 651 height 371
checkbox input "true"
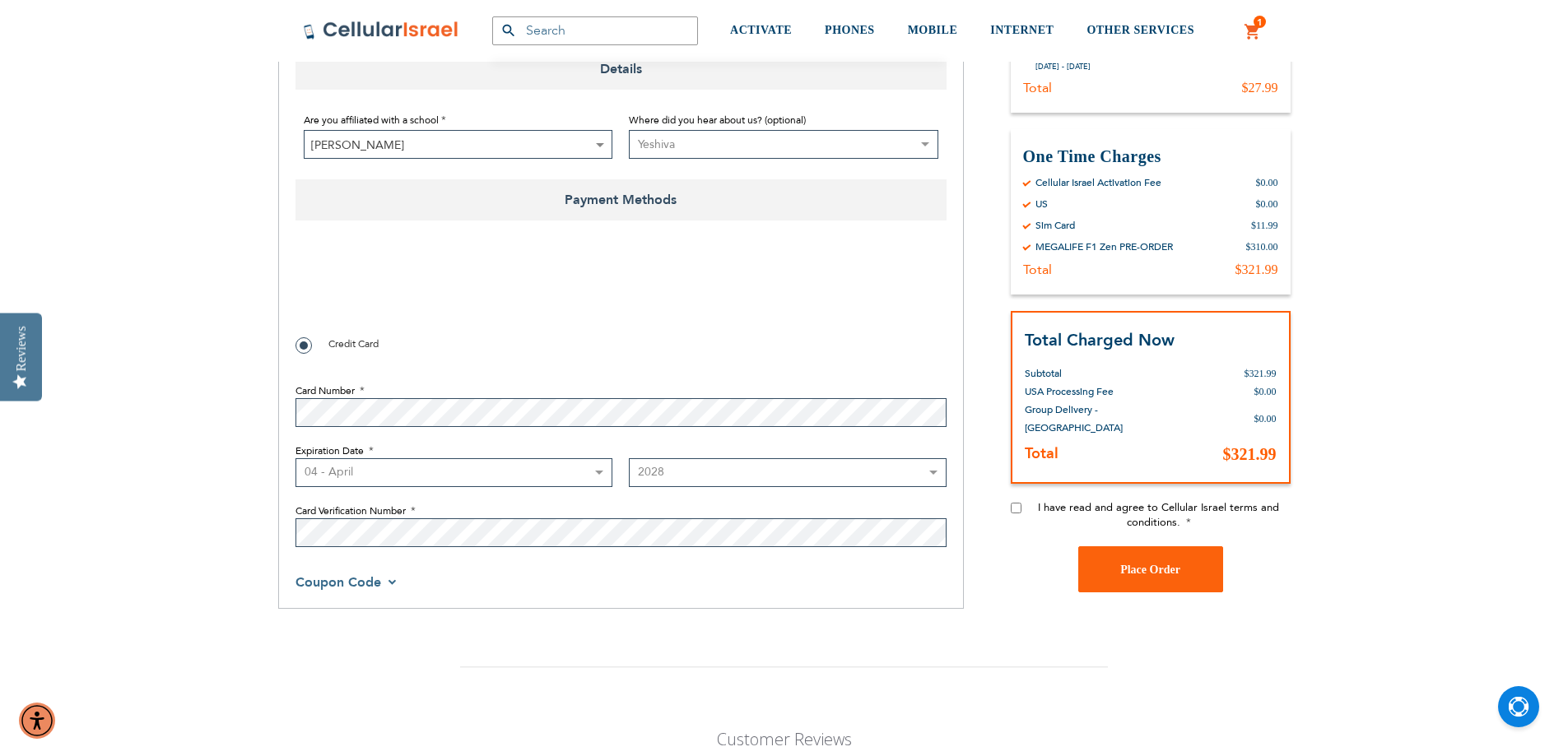
click at [527, 471] on select "Month [DATE] - [DATE] - [DATE] - [DATE] - [DATE] - [DATE] - [DATE] - [DATE] - […" at bounding box center [454, 473] width 318 height 29
click at [759, 473] on select "Year [DATE] 2026 2027 2028 2029 2030 2031 2032 2033 2034 2035 2036 2037 2038 20…" at bounding box center [787, 473] width 318 height 29
click at [546, 375] on fieldset "Card Number Expiration Date Month [DATE] - [DATE] - [DATE] - [DATE] - [DATE] - …" at bounding box center [621, 461] width 651 height 189
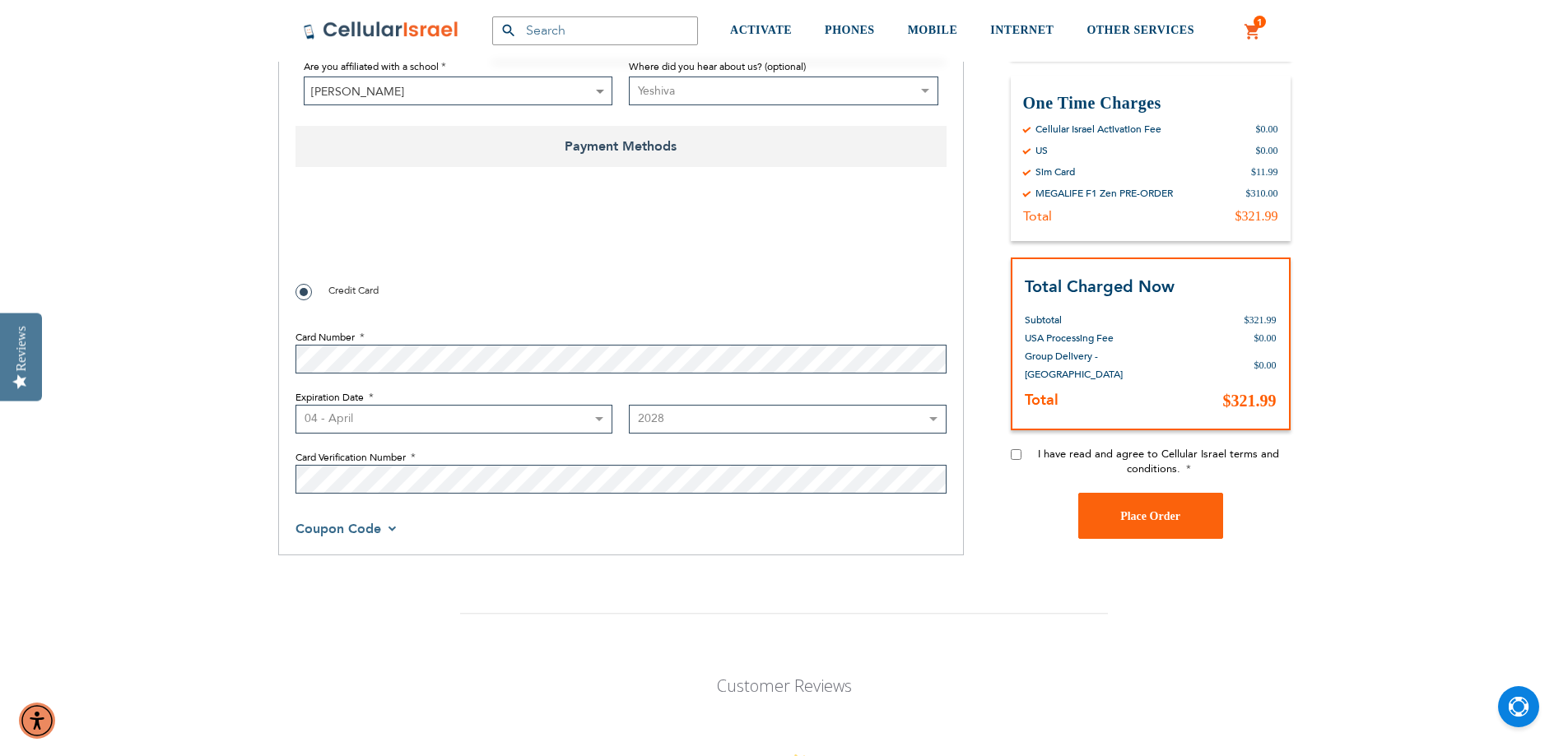
scroll to position [1255, 0]
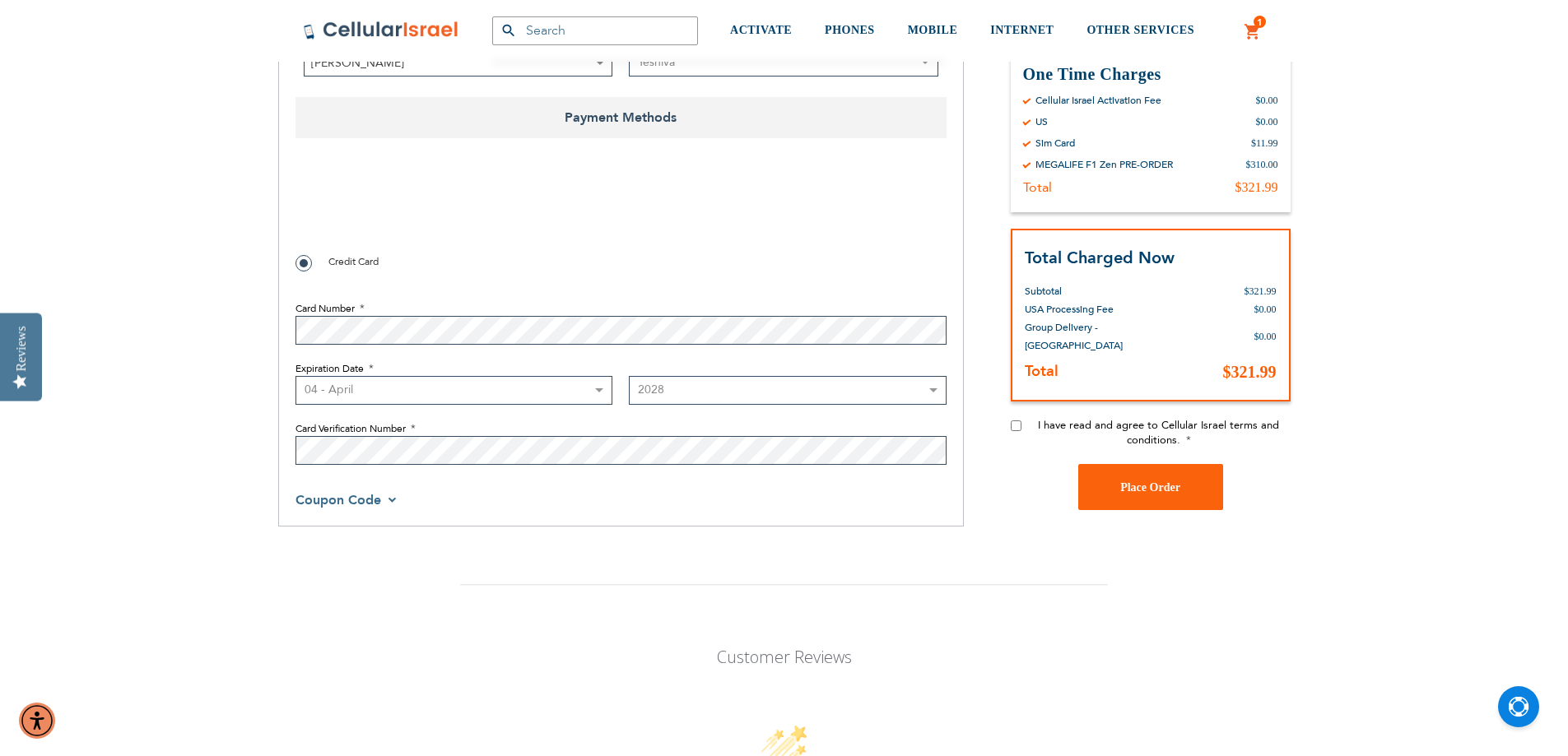
click at [1018, 426] on input "I have read and agree to Cellular Israel terms and conditions." at bounding box center [1016, 426] width 11 height 11
checkbox input "true"
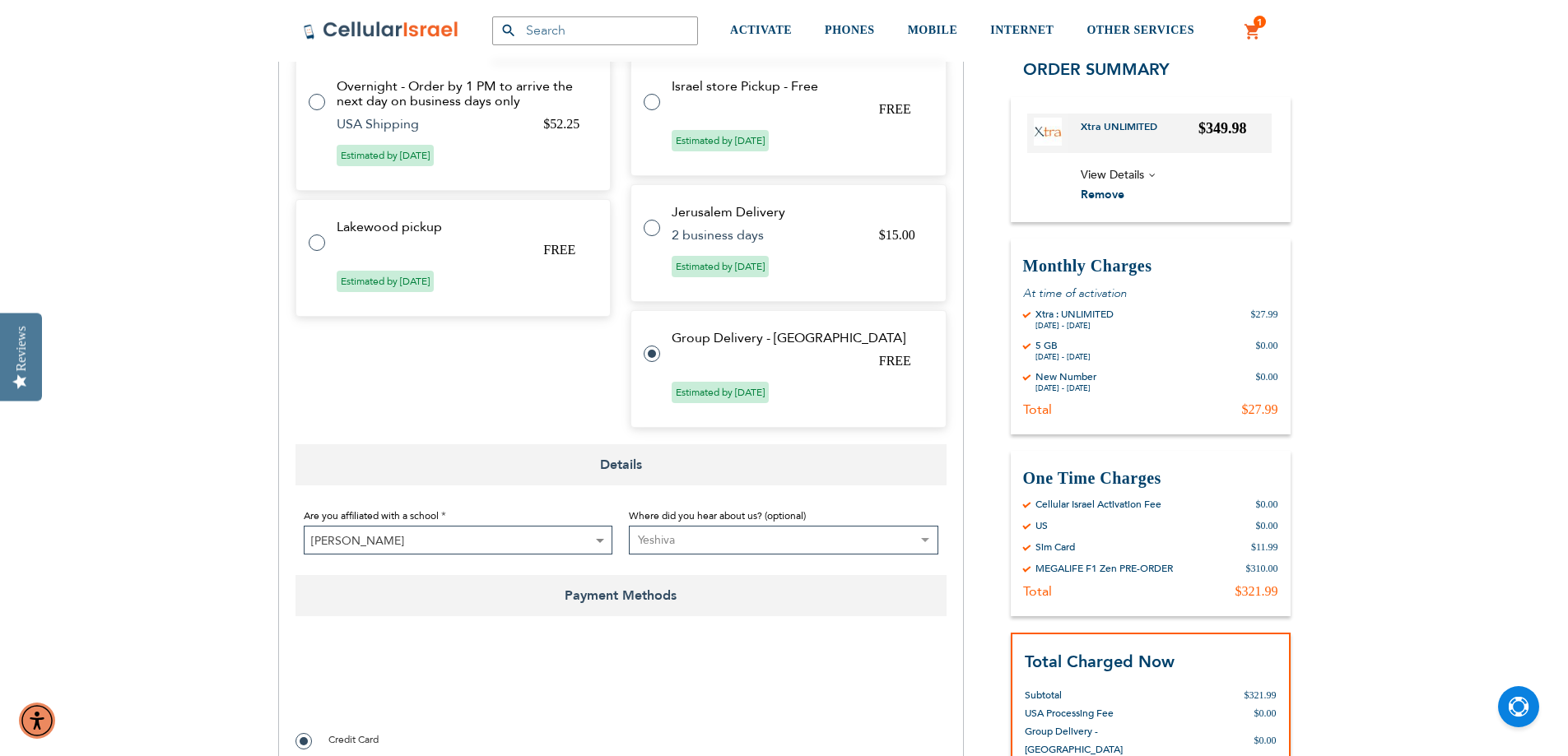
scroll to position [823, 0]
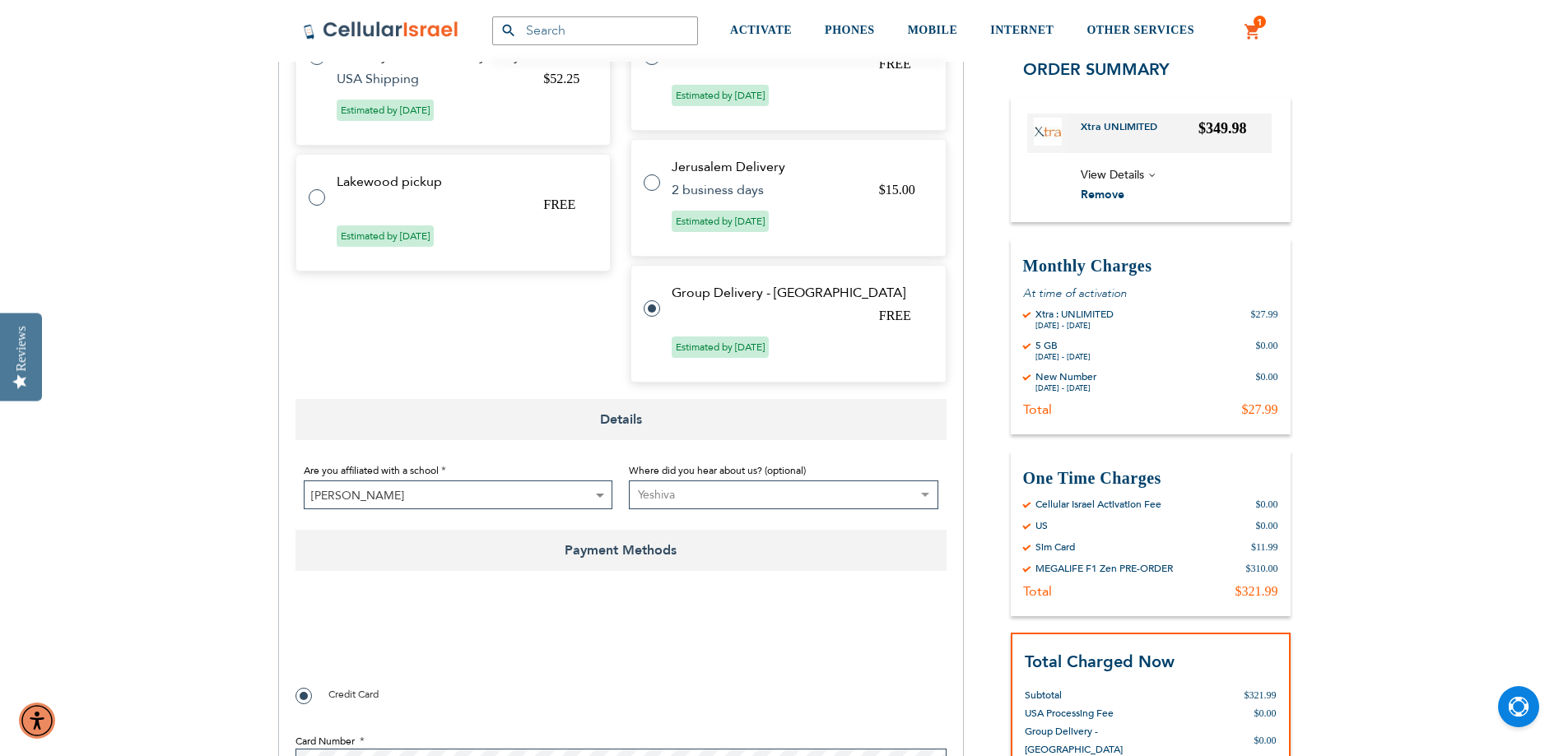
checkbox input "false"
click at [546, 492] on span "[PERSON_NAME]" at bounding box center [458, 496] width 307 height 29
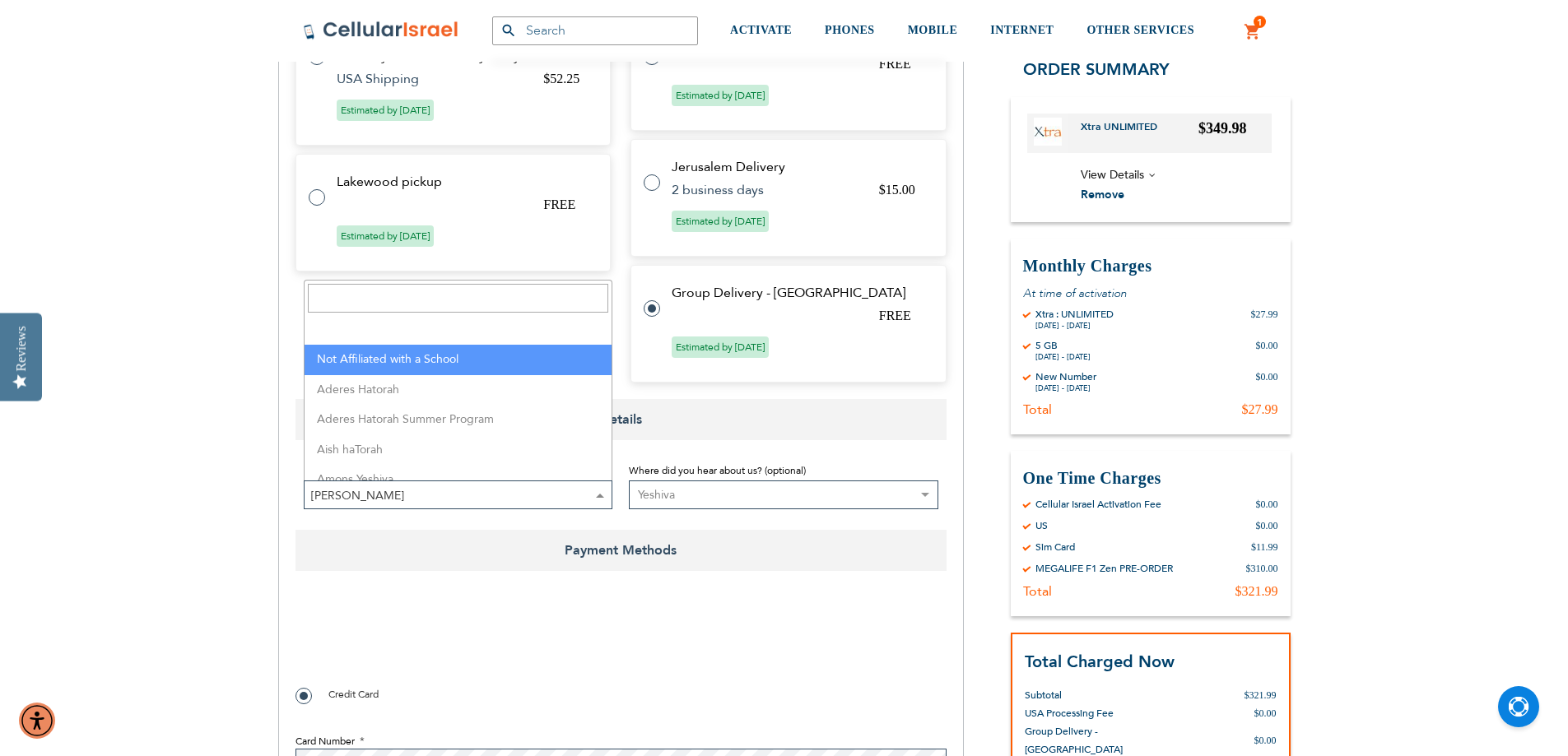
select select "199"
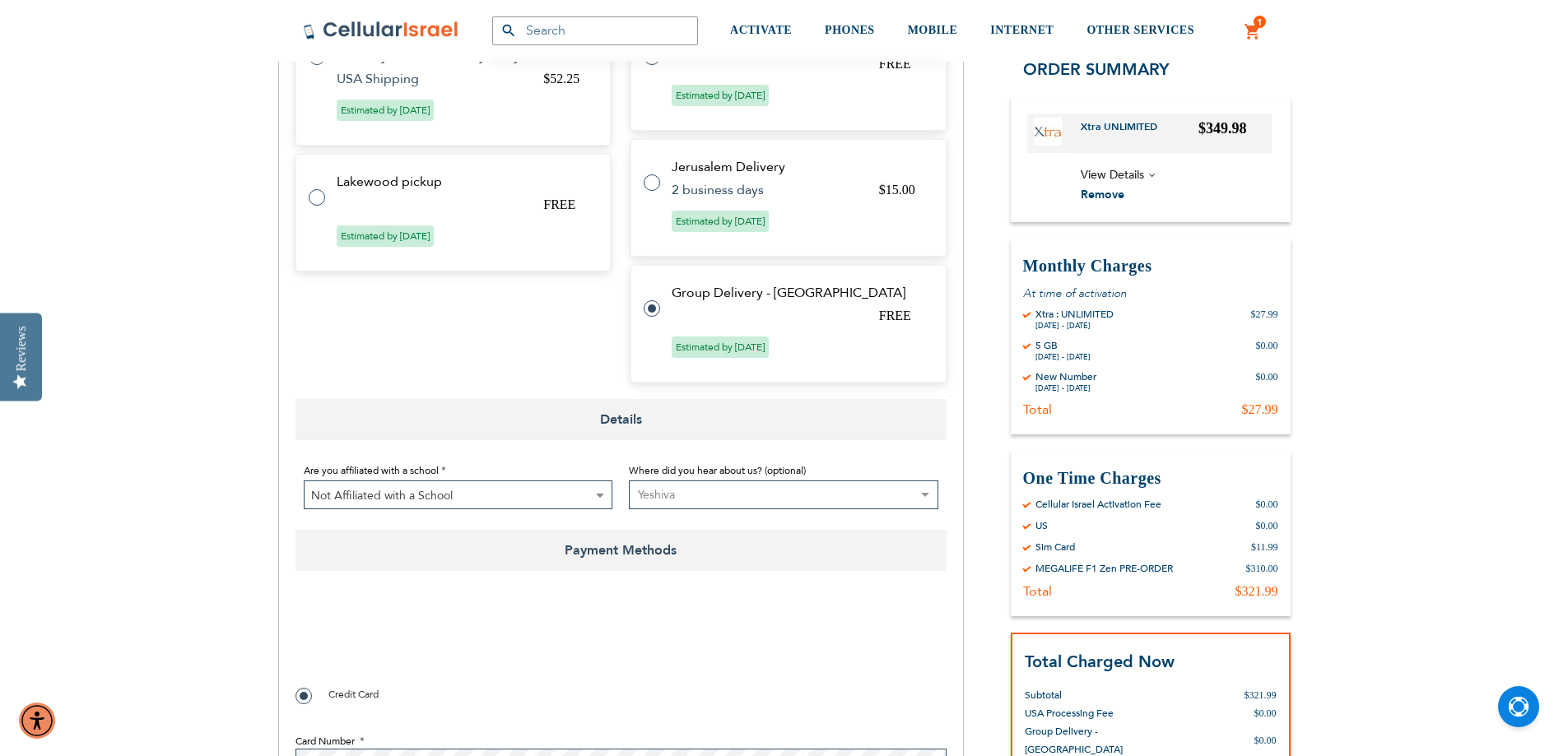
radio input "false"
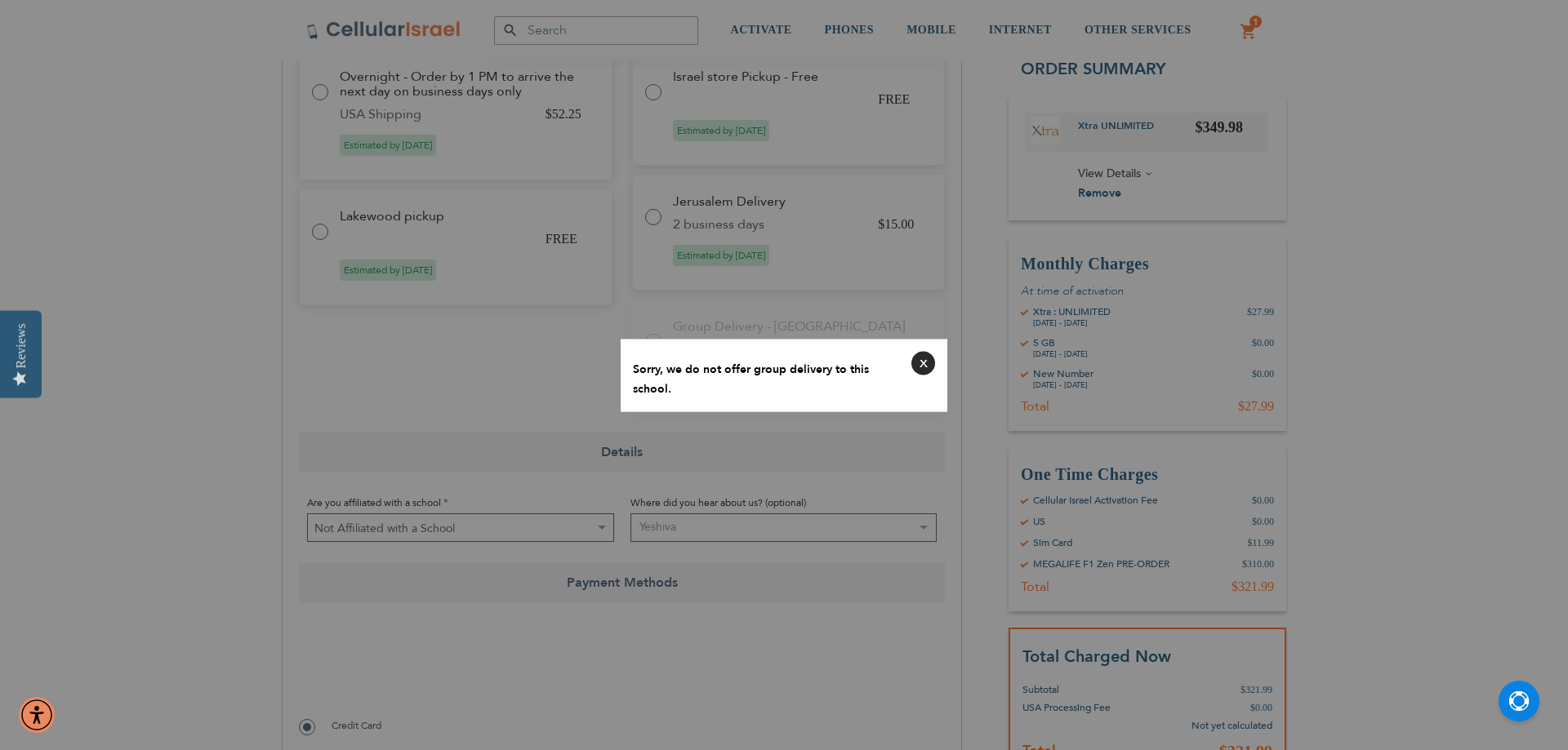
click at [929, 366] on button "Close" at bounding box center [923, 363] width 24 height 24
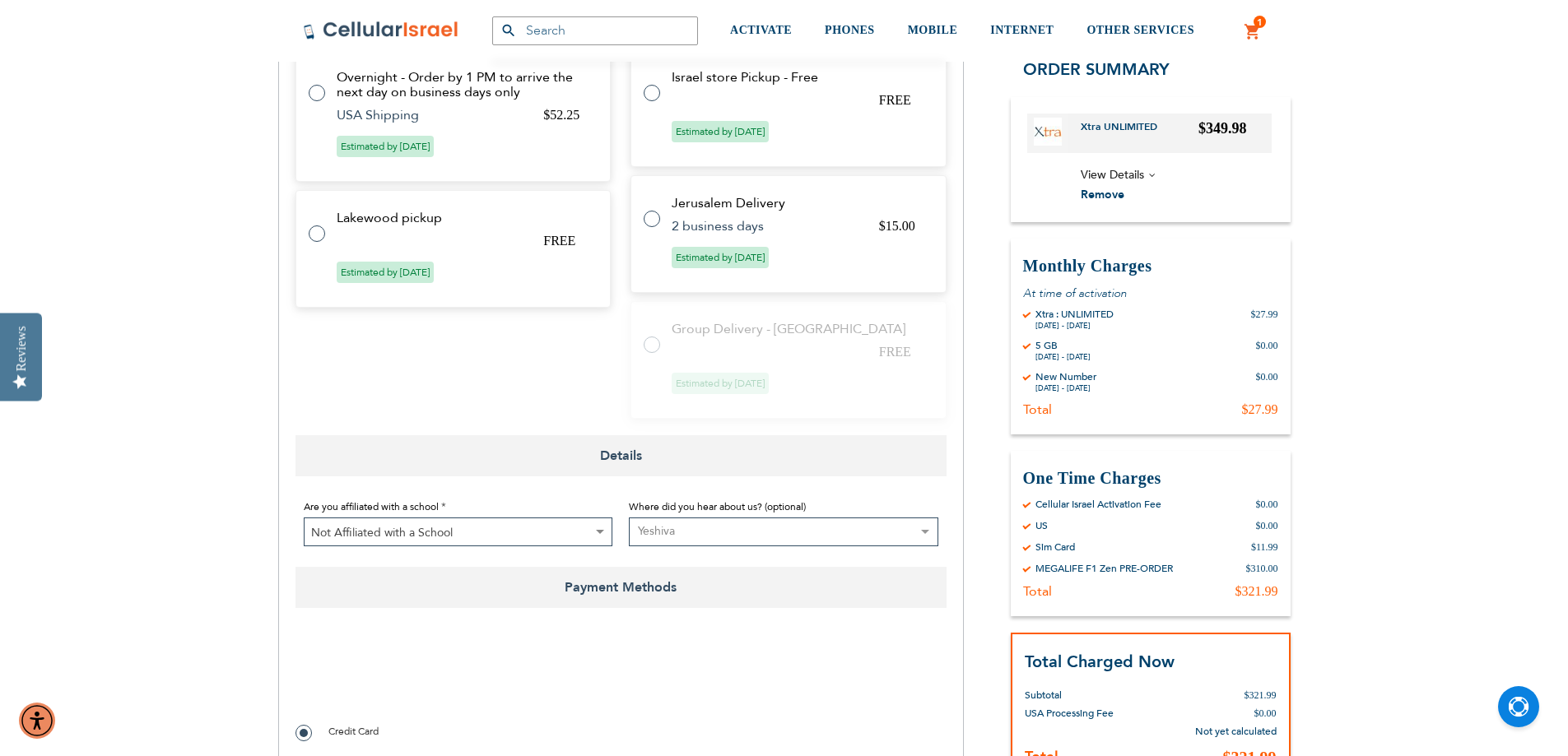
click at [502, 537] on span "Not Affiliated with a School" at bounding box center [458, 533] width 307 height 29
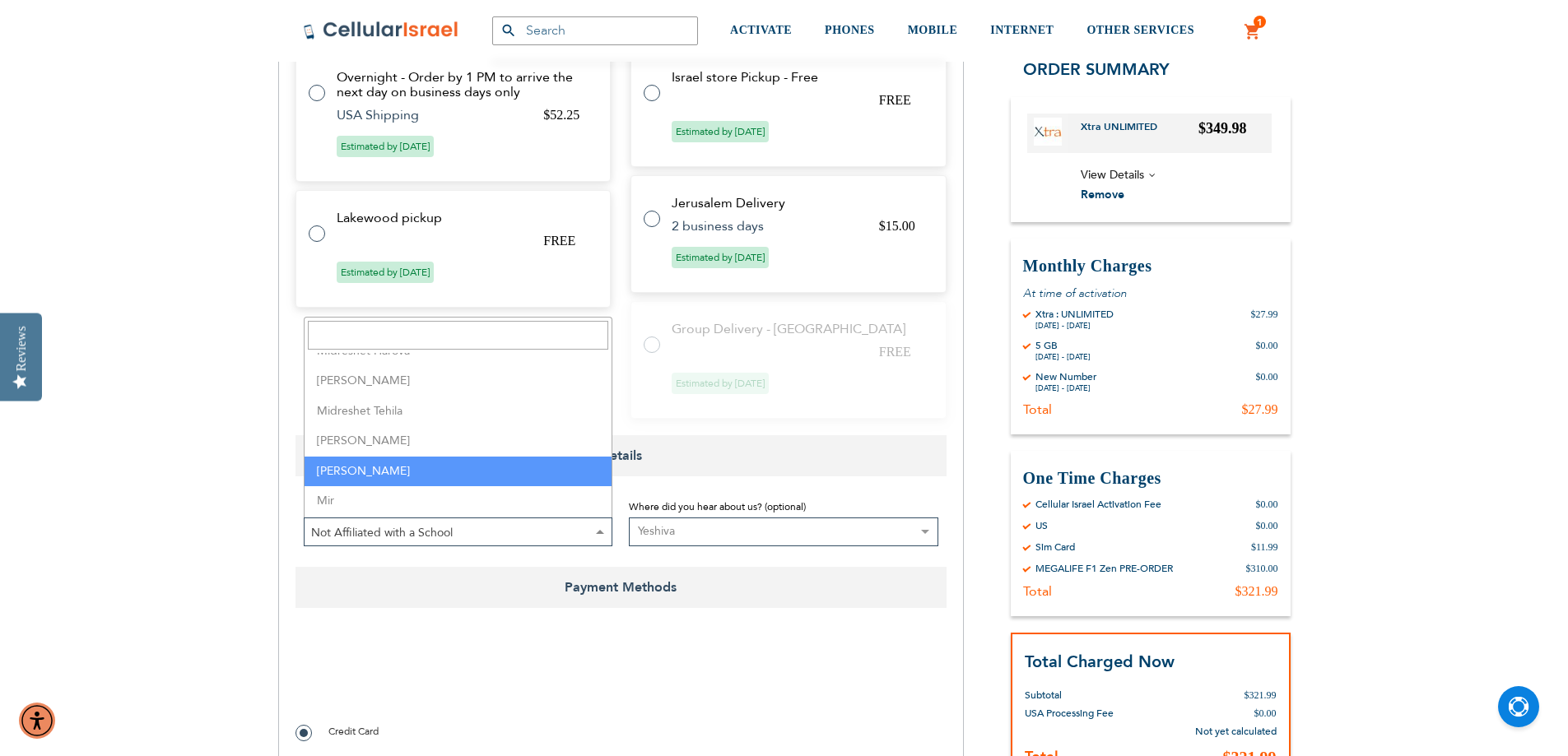
select select "113"
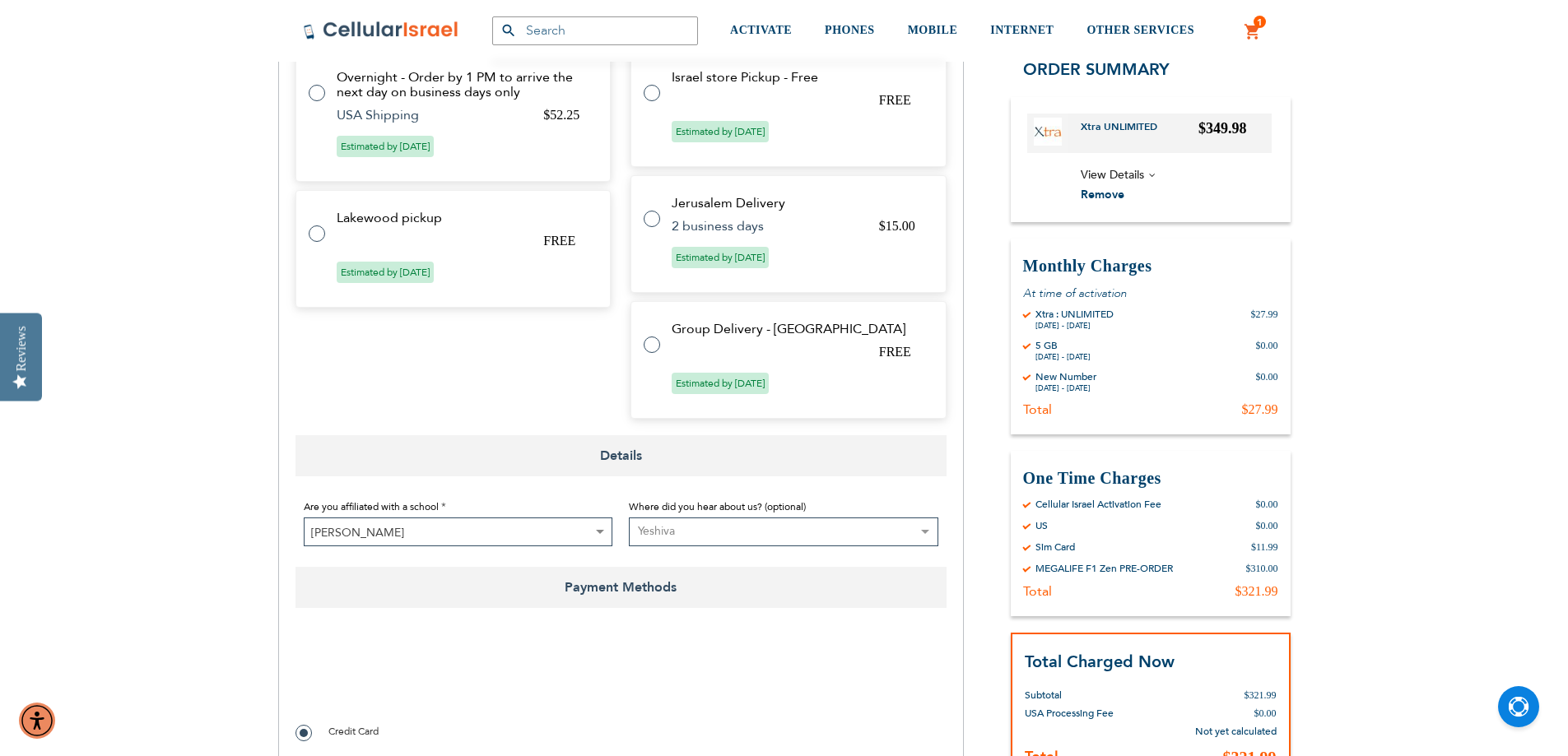
click at [649, 335] on label at bounding box center [660, 335] width 33 height 0
radio input "true"
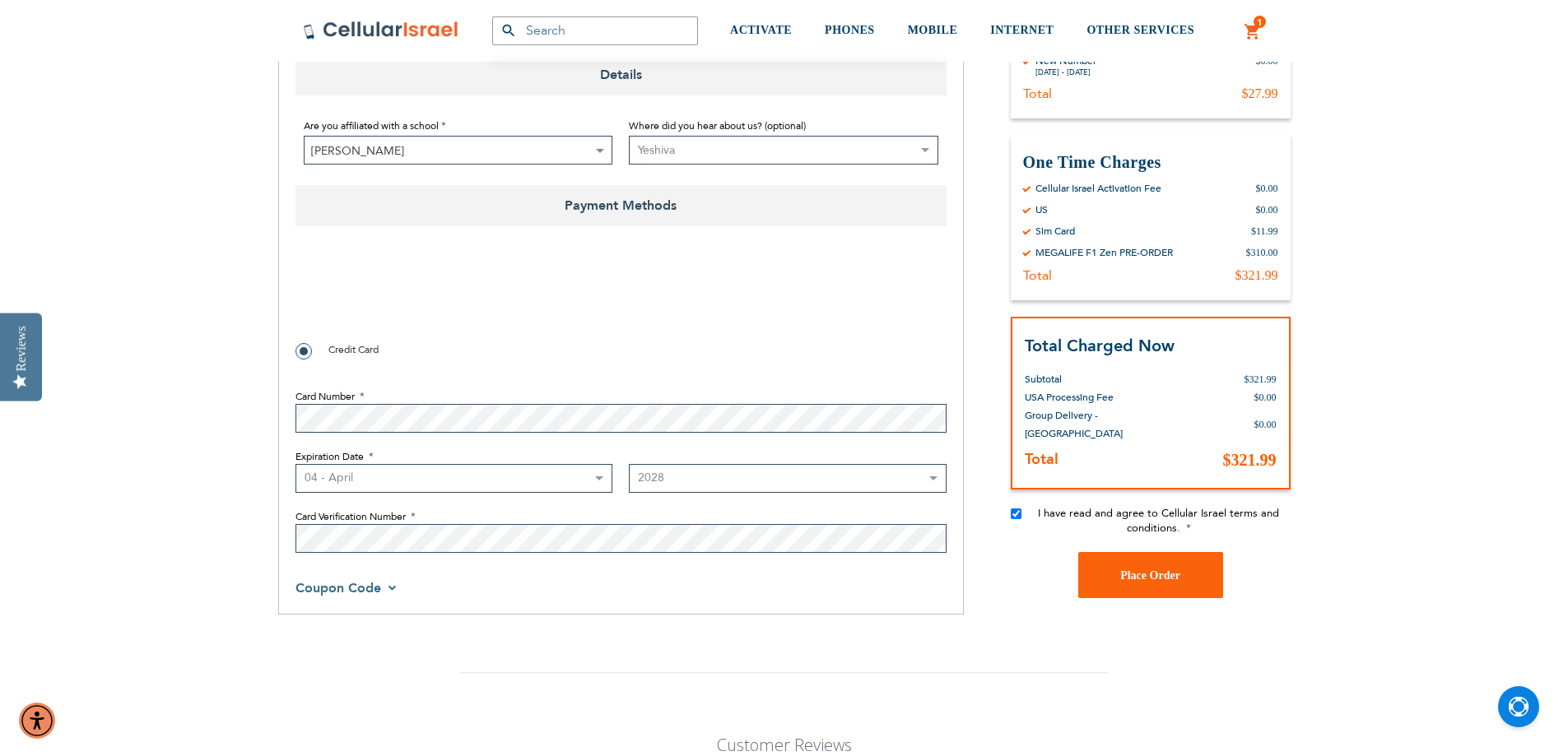
scroll to position [1280, 0]
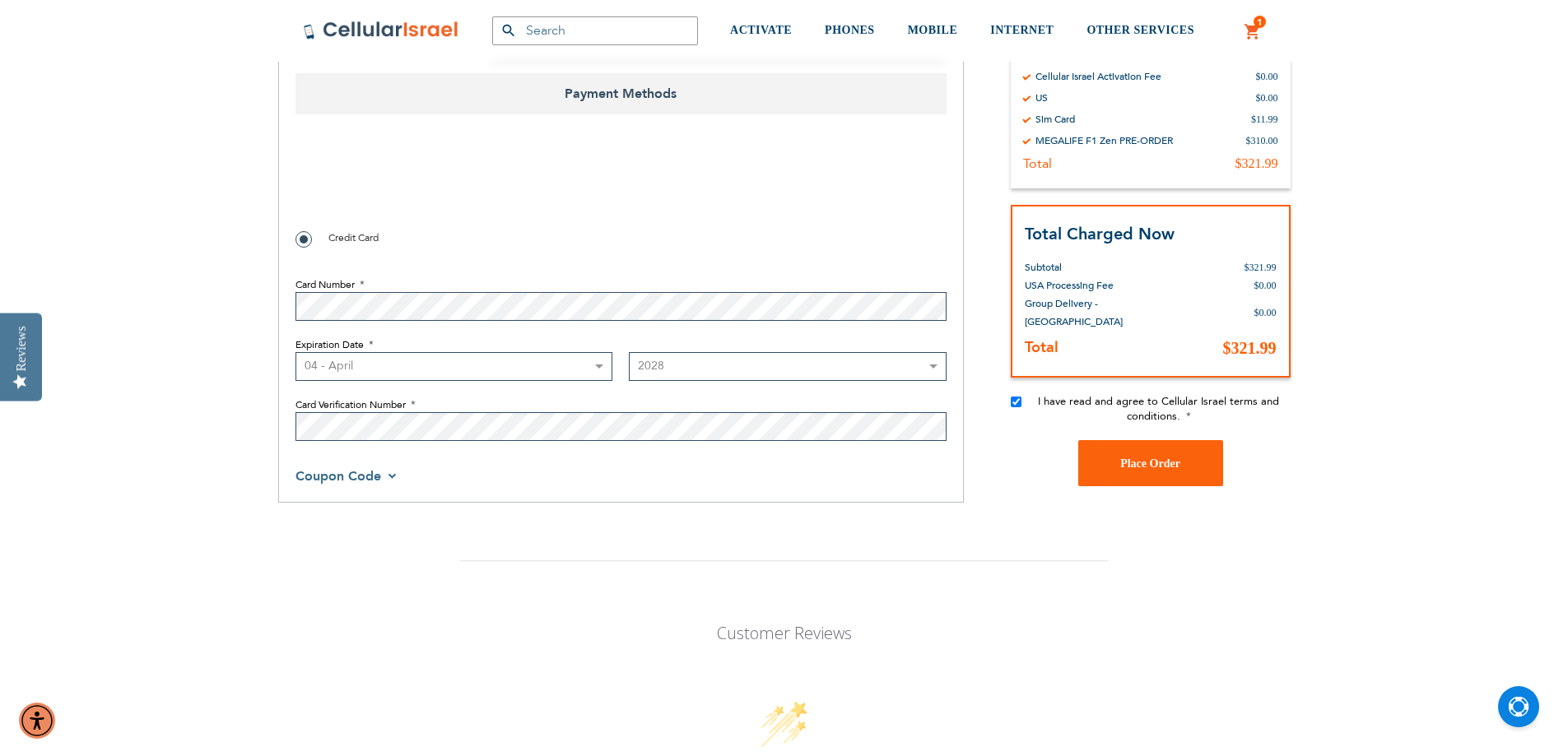
click at [392, 478] on span "Coupon Code" at bounding box center [347, 476] width 102 height 18
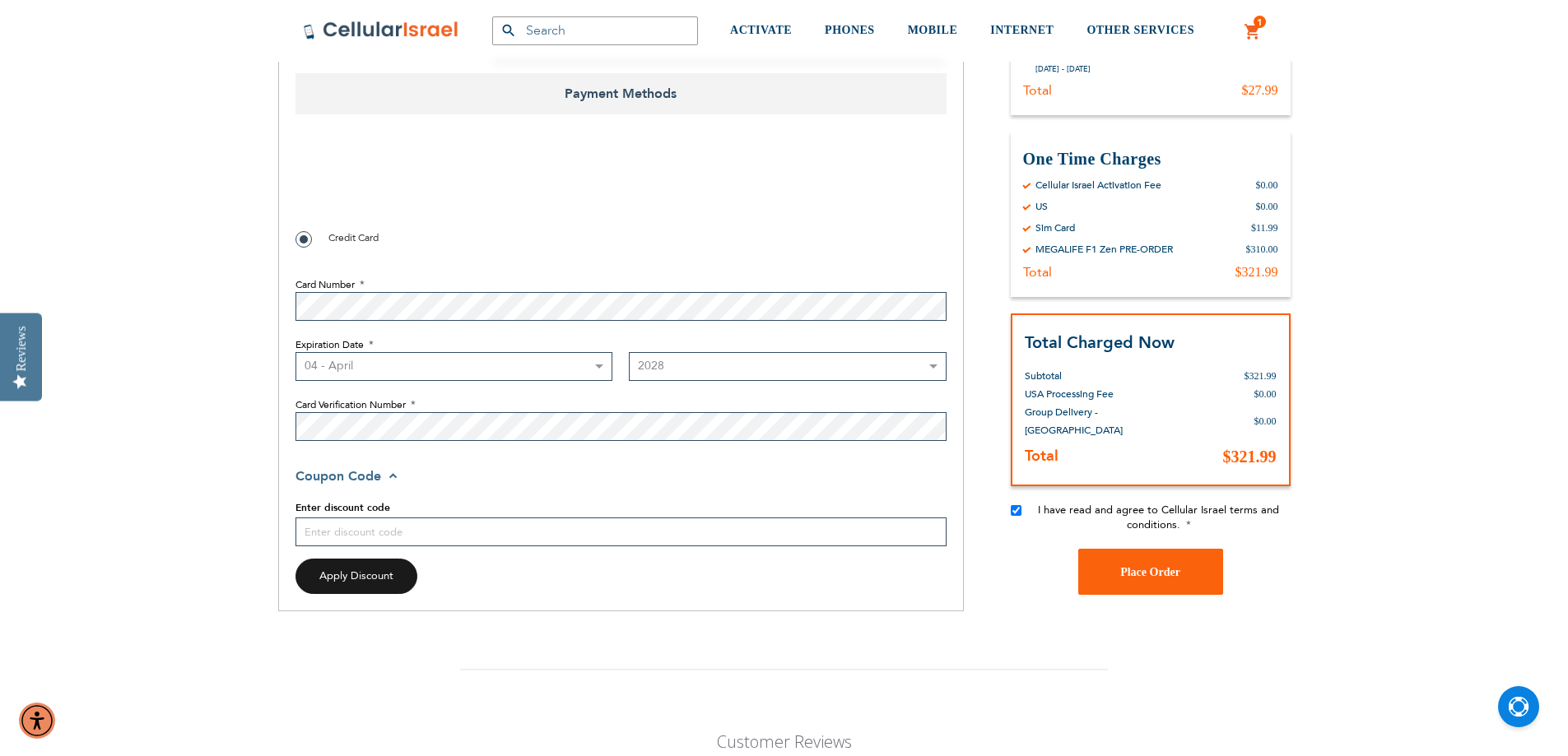
click at [390, 478] on span "Coupon Code" at bounding box center [348, 476] width 106 height 18
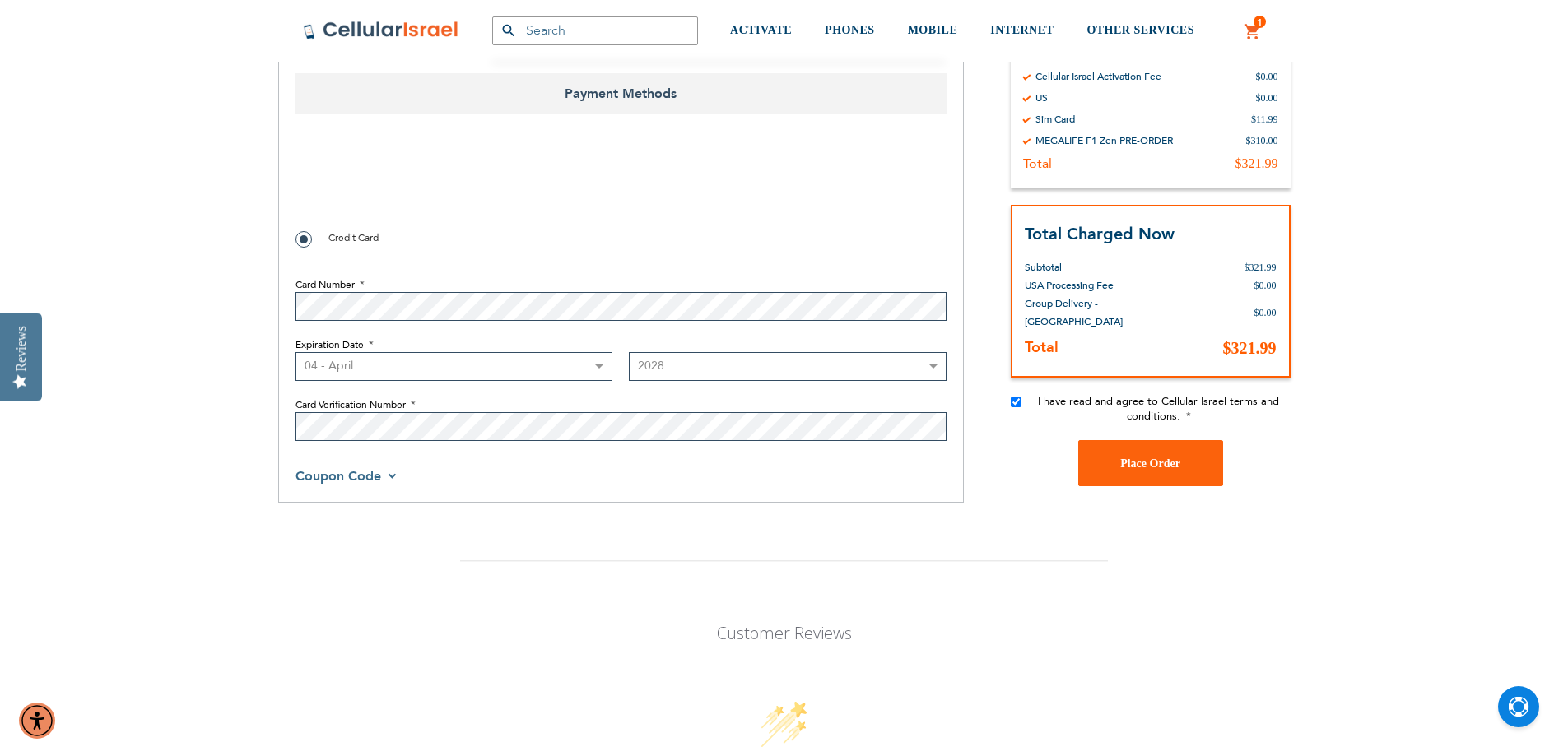
checkbox input "false"
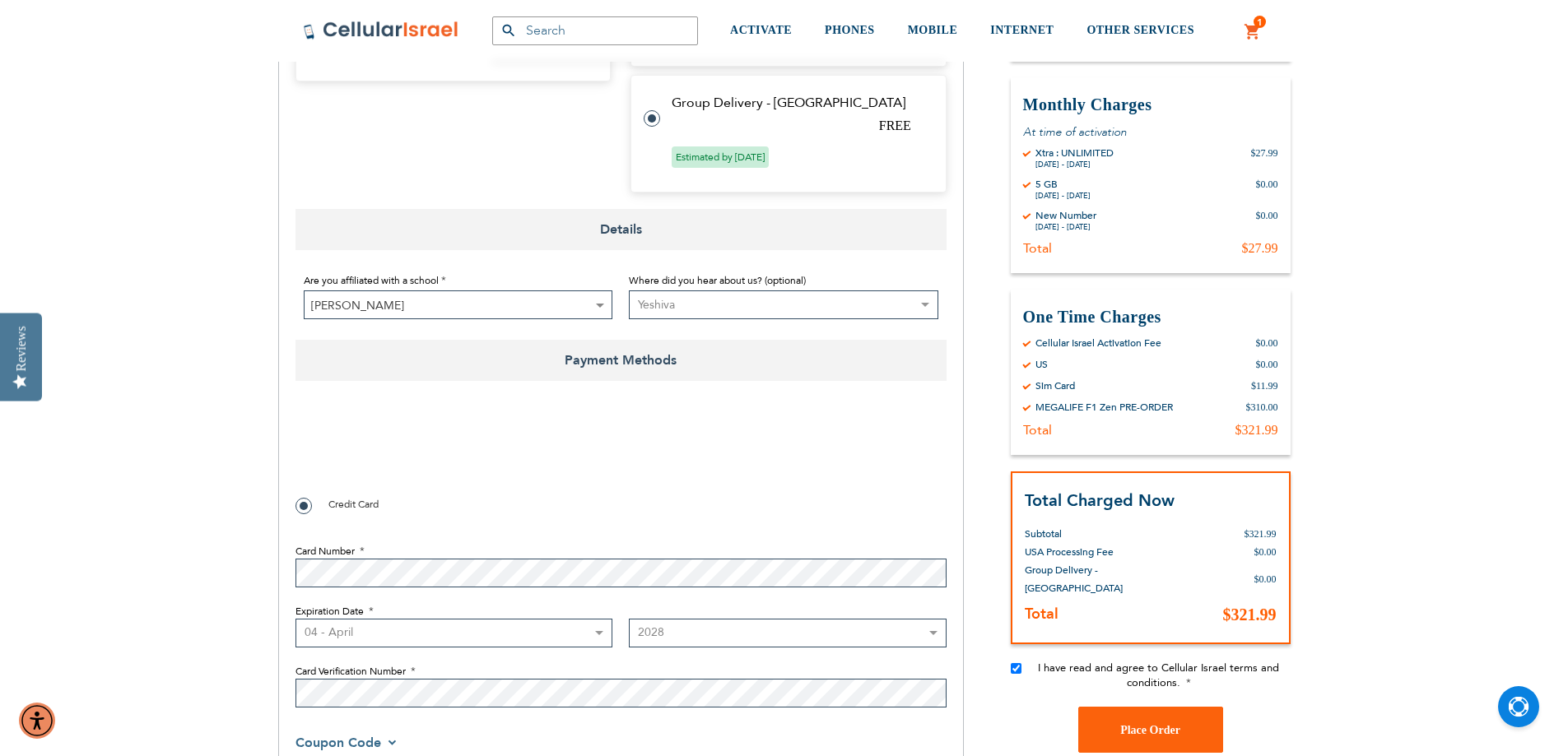
scroll to position [1033, 0]
